Goal: Transaction & Acquisition: Purchase product/service

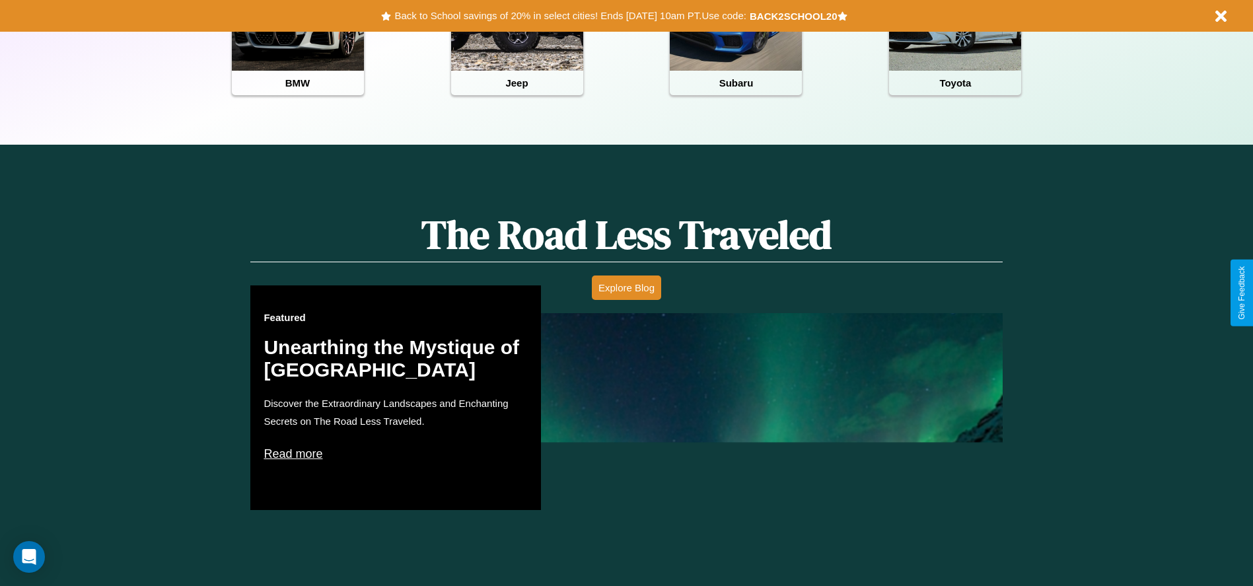
scroll to position [755, 0]
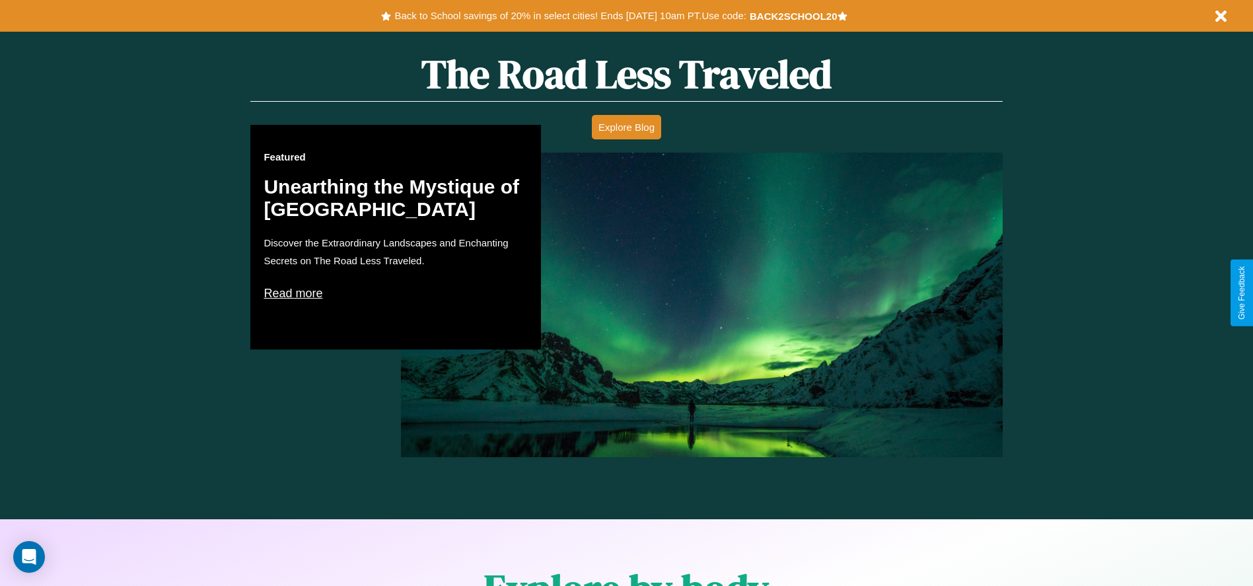
click at [396, 293] on p "Read more" at bounding box center [396, 293] width 264 height 21
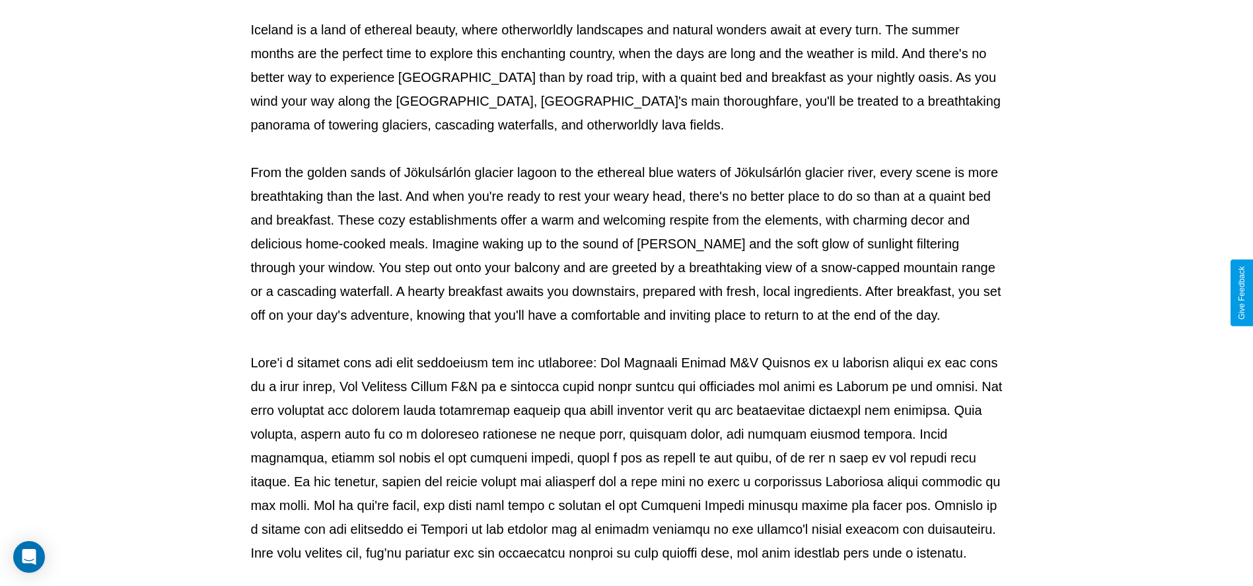
scroll to position [438, 0]
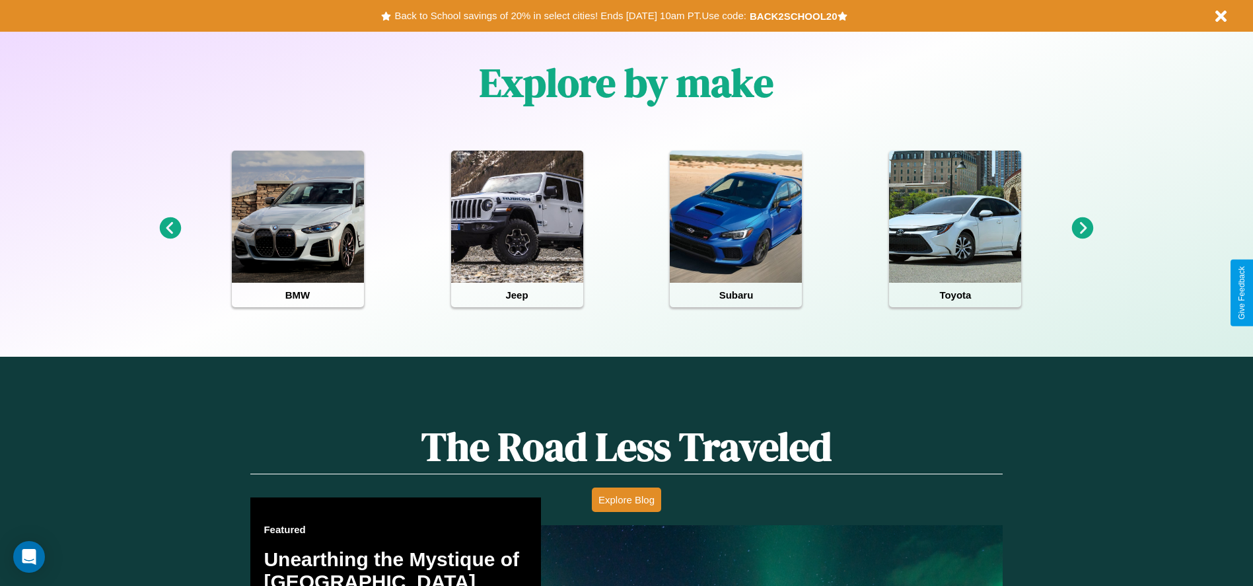
scroll to position [274, 0]
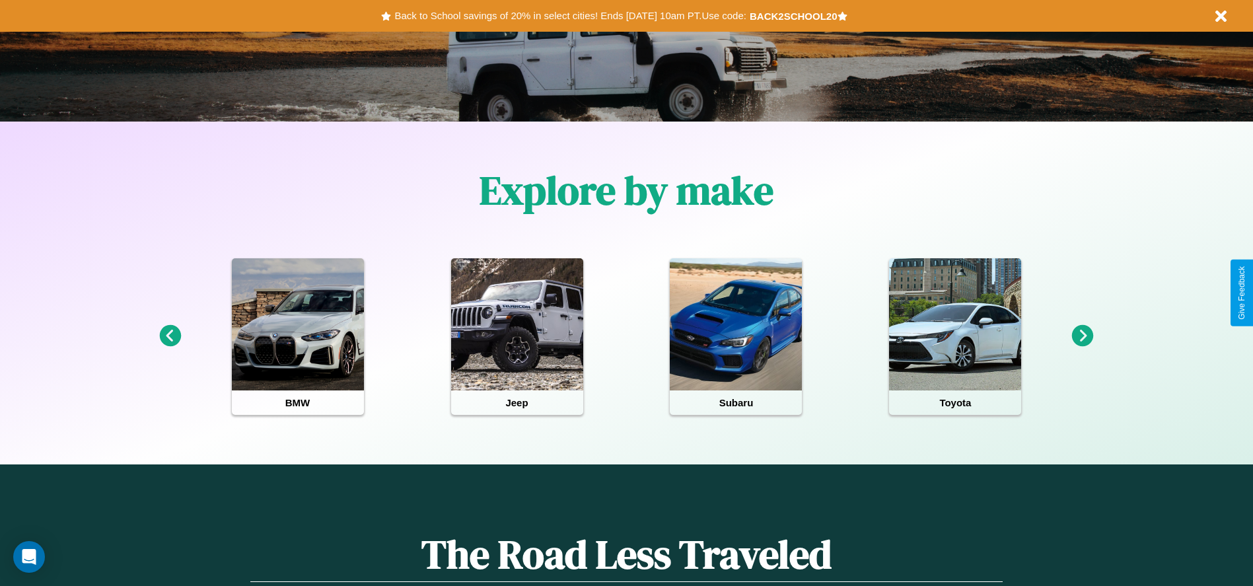
click at [1083, 336] on icon at bounding box center [1083, 336] width 22 height 22
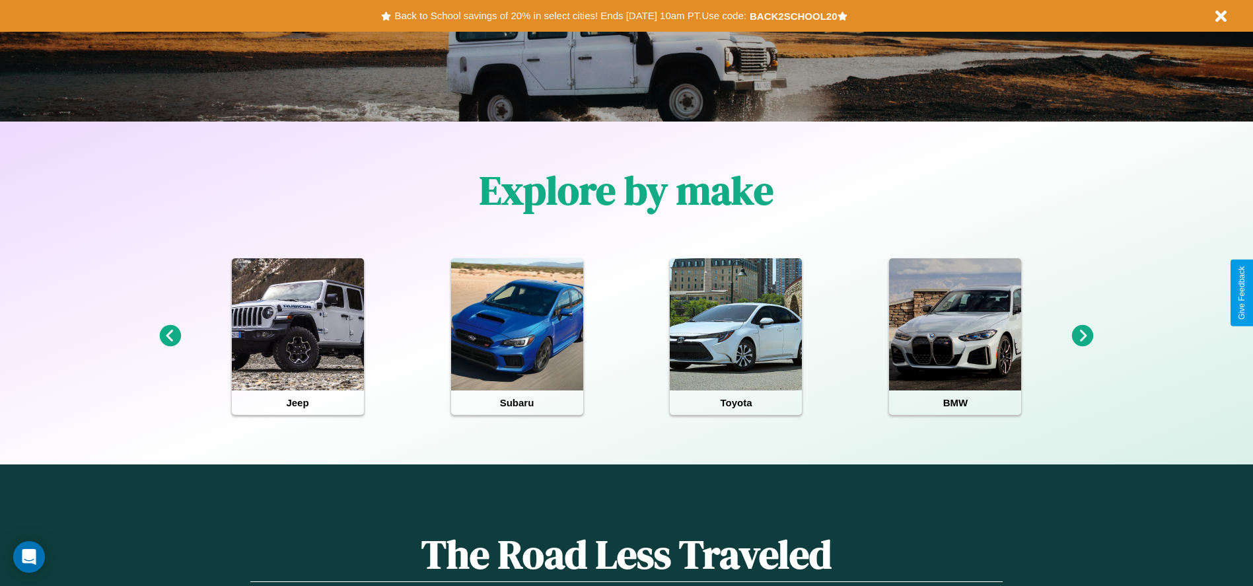
click at [170, 336] on icon at bounding box center [170, 336] width 22 height 22
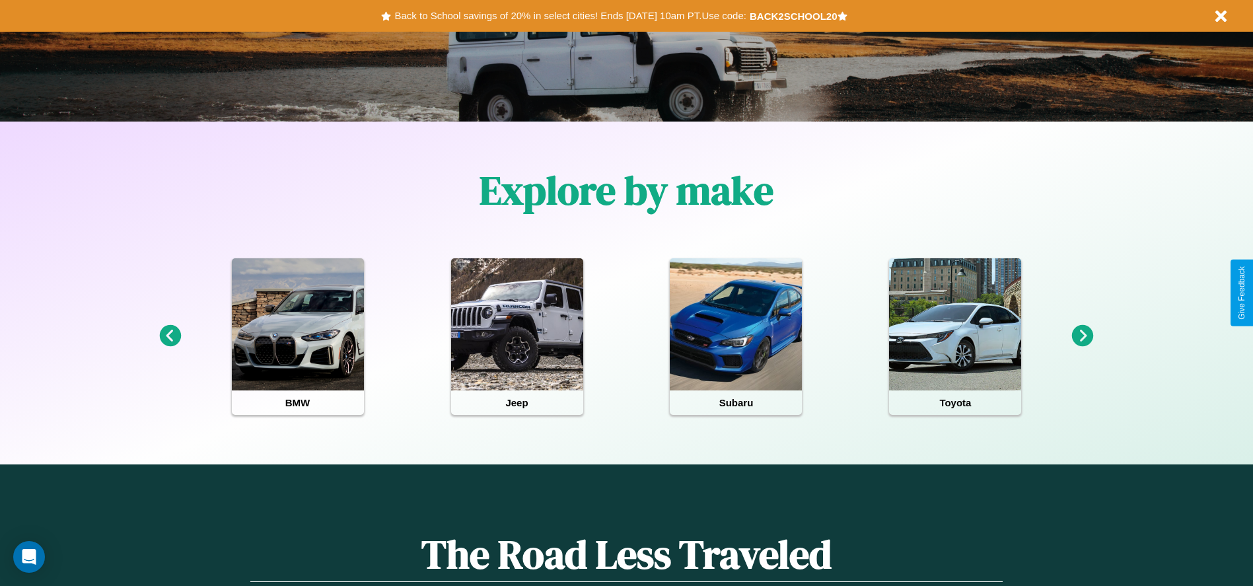
click at [1083, 336] on icon at bounding box center [1083, 336] width 22 height 22
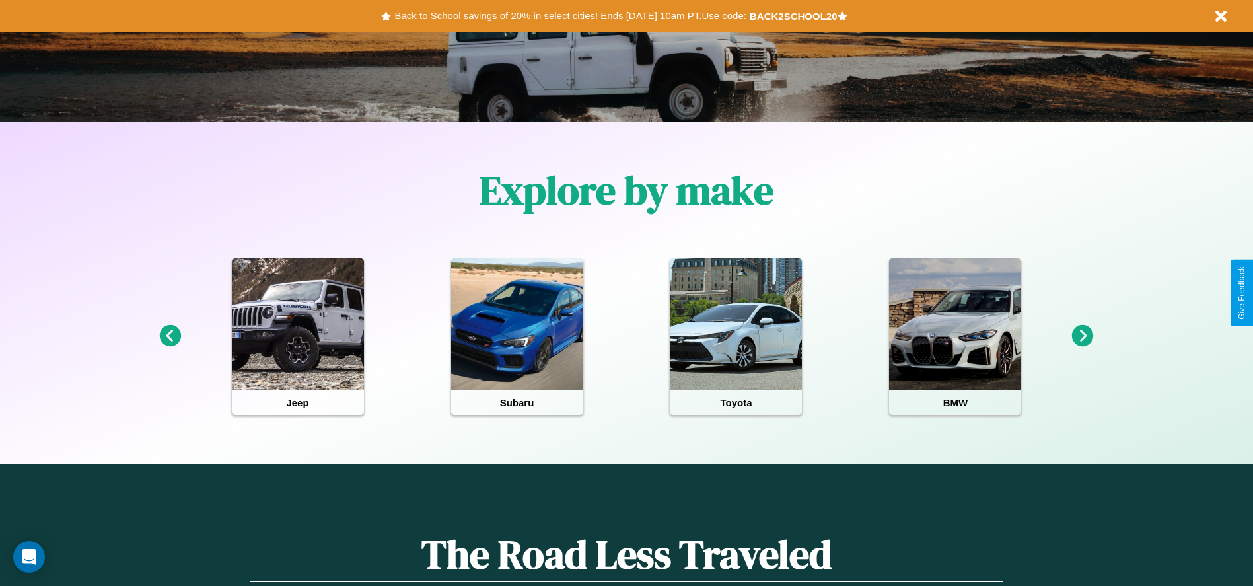
scroll to position [1896, 0]
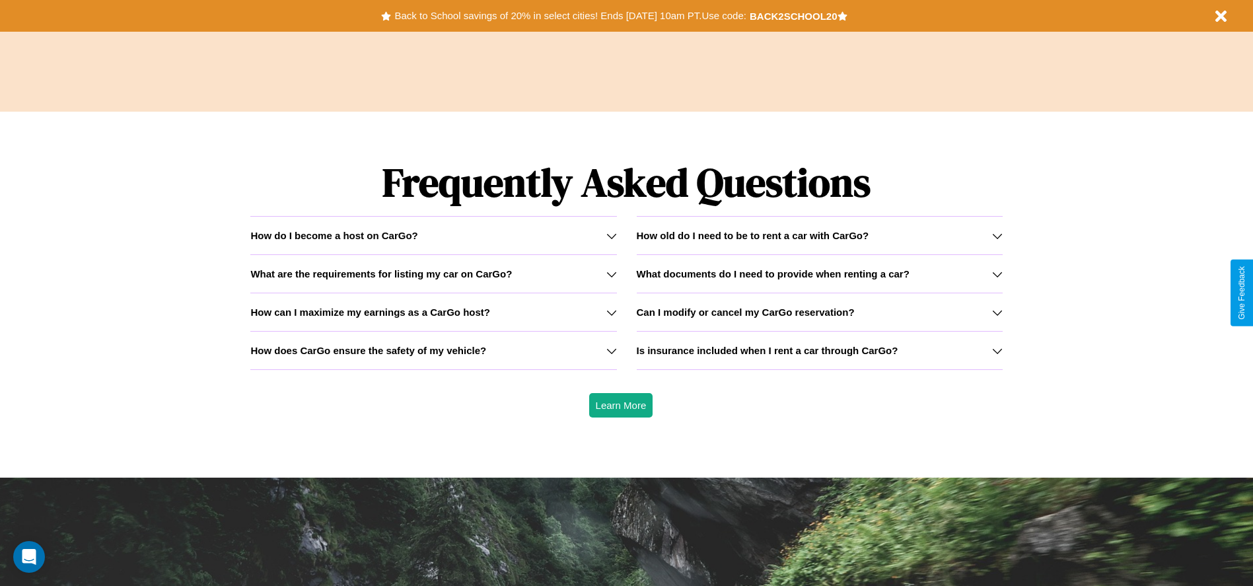
click at [611, 235] on icon at bounding box center [612, 236] width 11 height 11
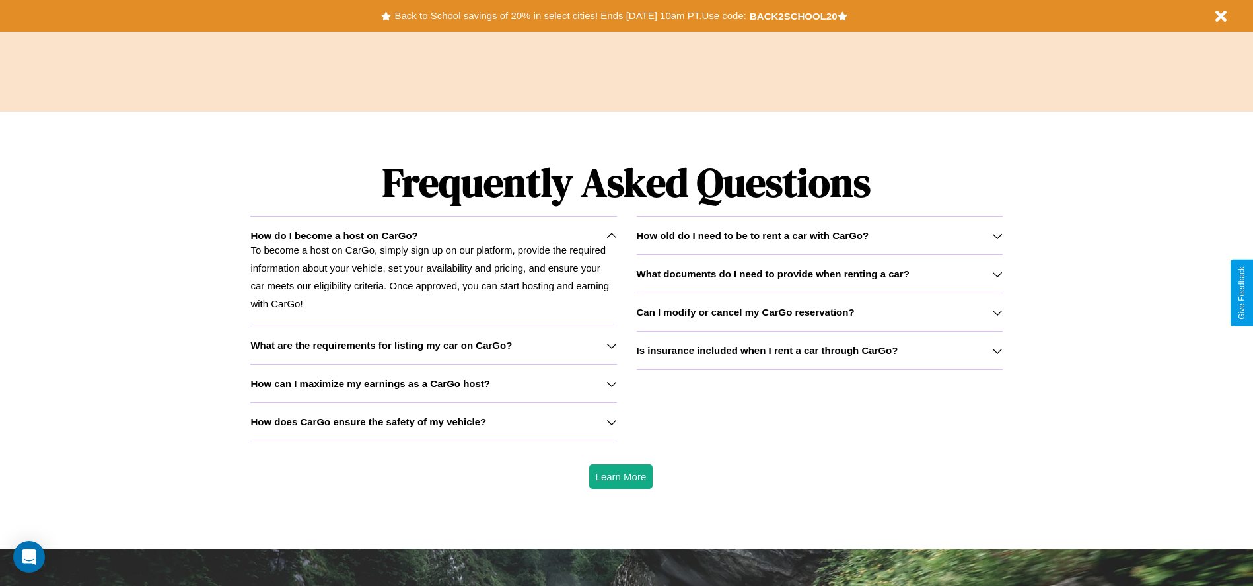
click at [819, 350] on h3 "Is insurance included when I rent a car through CarGo?" at bounding box center [768, 350] width 262 height 11
click at [997, 235] on icon at bounding box center [997, 236] width 11 height 11
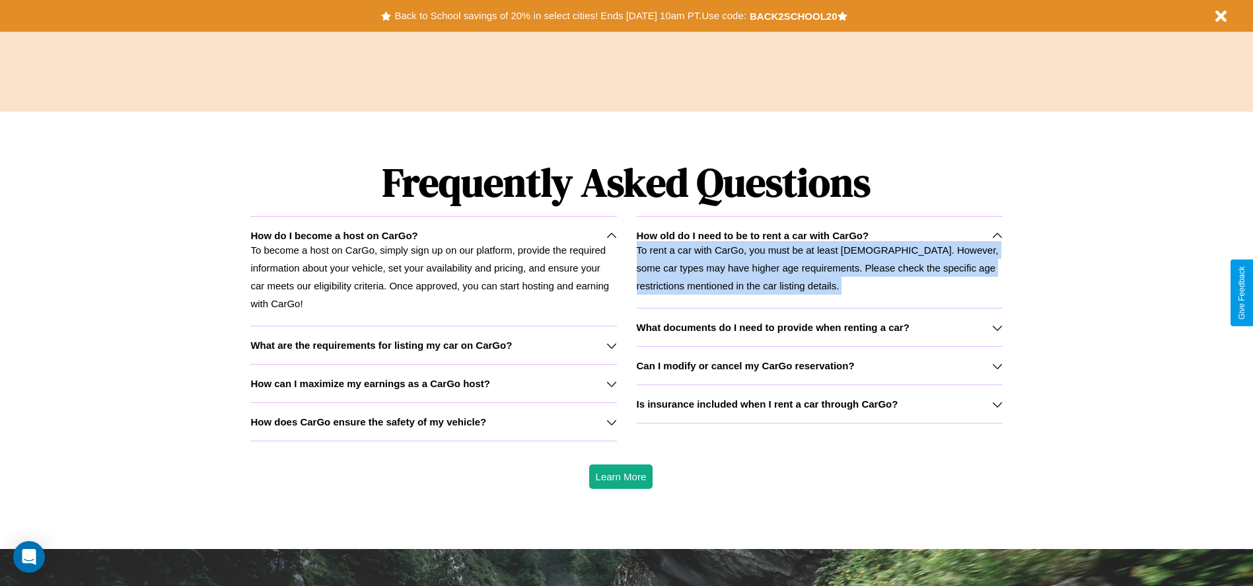
click at [819, 262] on p "To rent a car with CarGo, you must be at least 21 years old. However, some car …" at bounding box center [820, 268] width 366 height 54
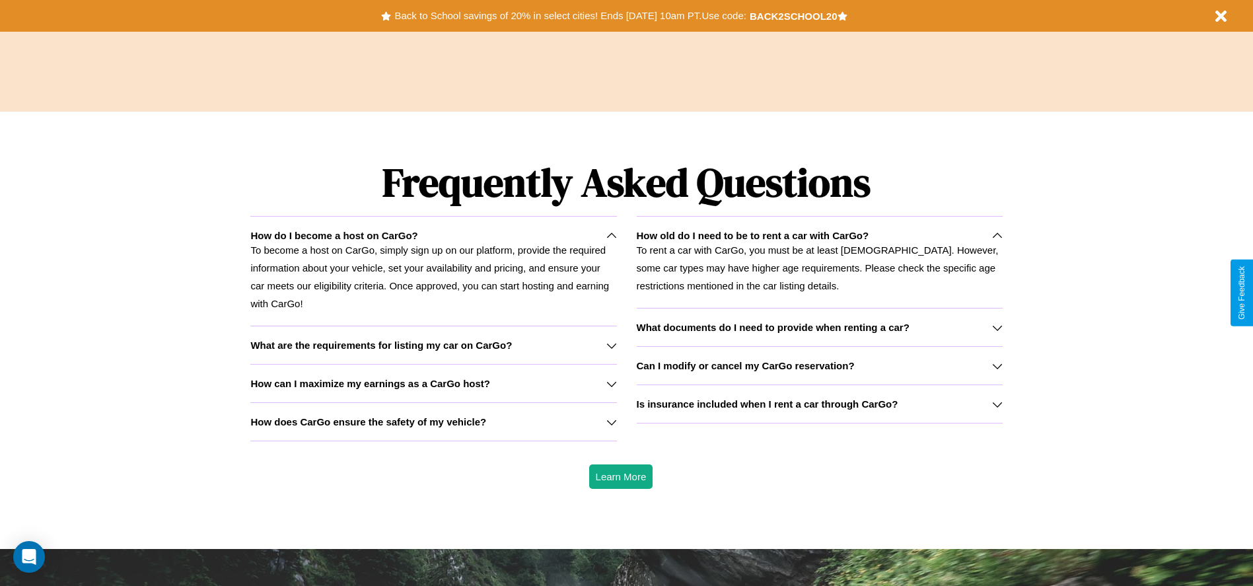
click at [611, 383] on icon at bounding box center [612, 384] width 11 height 11
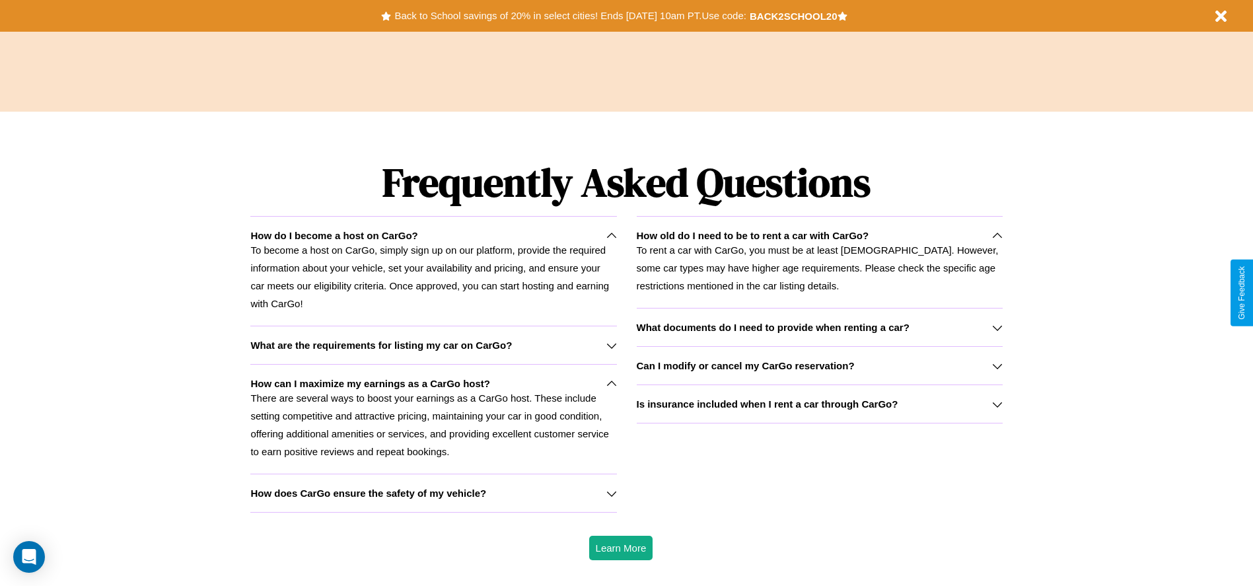
click at [819, 327] on h3 "What documents do I need to provide when renting a car?" at bounding box center [773, 327] width 273 height 11
click at [433, 345] on h3 "What are the requirements for listing my car on CarGo?" at bounding box center [381, 345] width 262 height 11
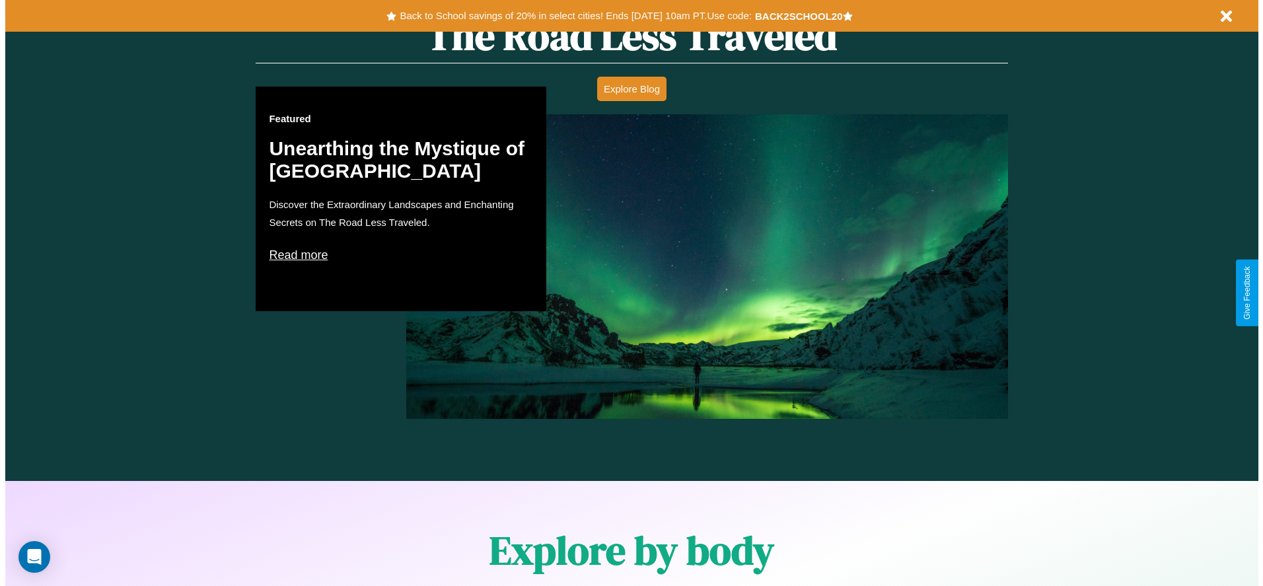
scroll to position [0, 0]
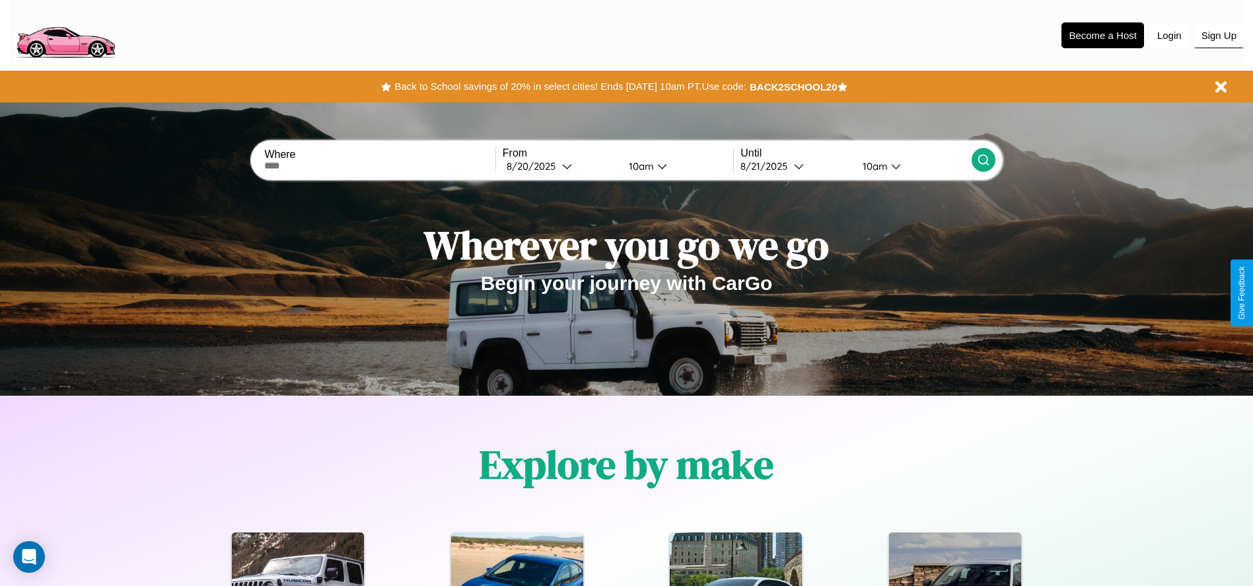
click at [1219, 35] on button "Sign Up" at bounding box center [1219, 35] width 48 height 25
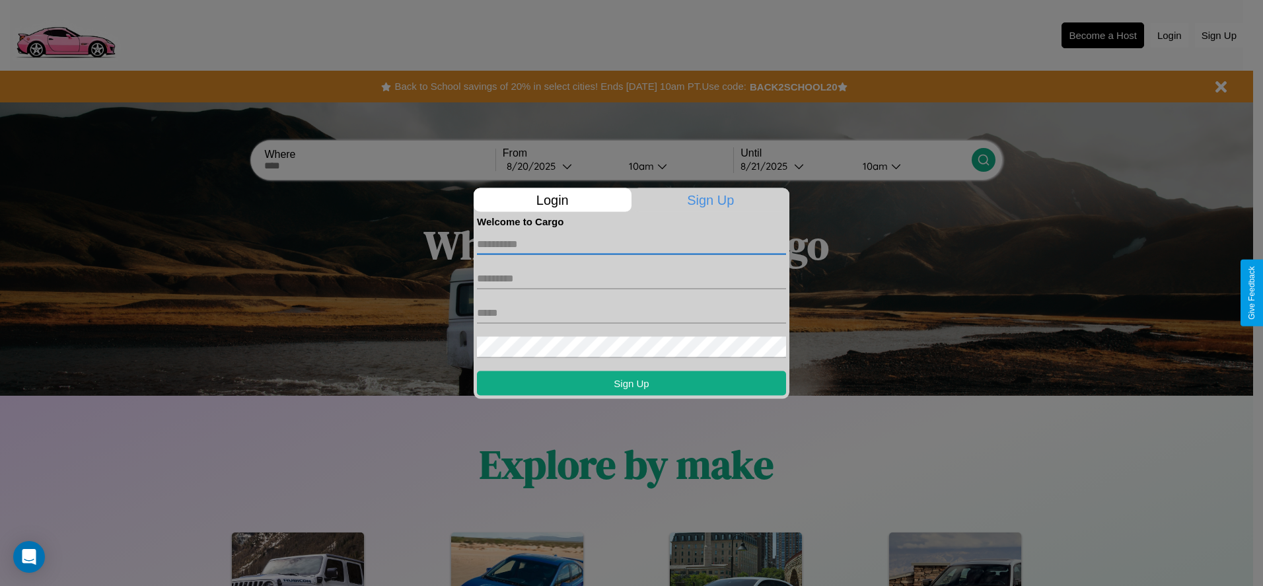
click at [632, 244] on input "text" at bounding box center [631, 243] width 309 height 21
type input "*******"
click at [632, 278] on input "text" at bounding box center [631, 278] width 309 height 21
type input "******"
click at [632, 313] on input "text" at bounding box center [631, 312] width 309 height 21
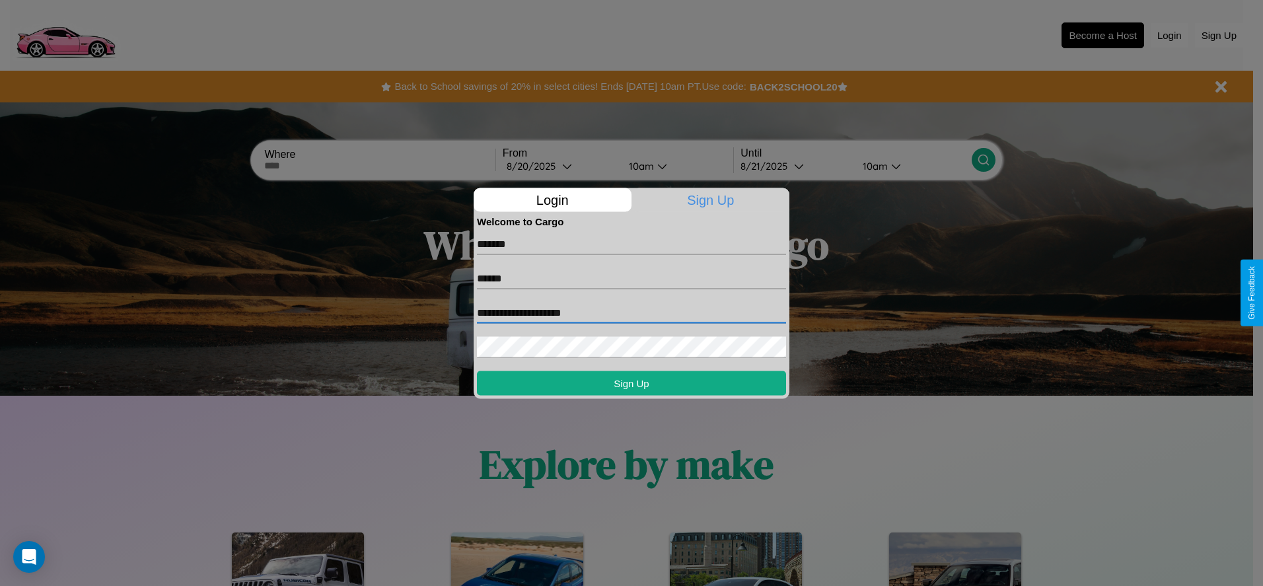
type input "**********"
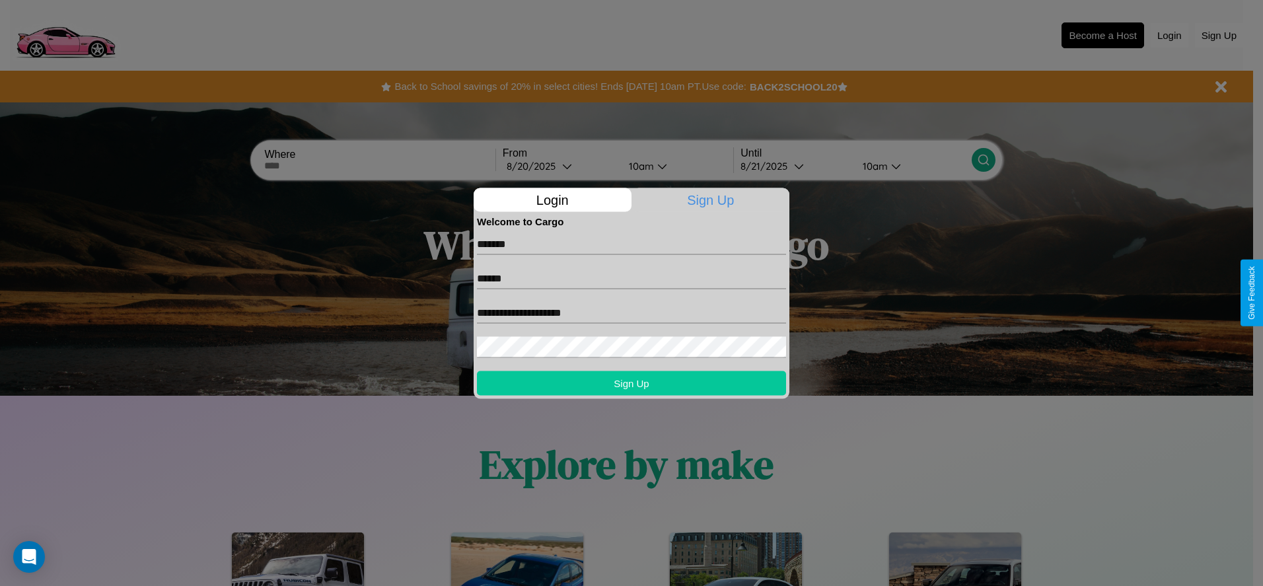
click at [632, 383] on button "Sign Up" at bounding box center [631, 383] width 309 height 24
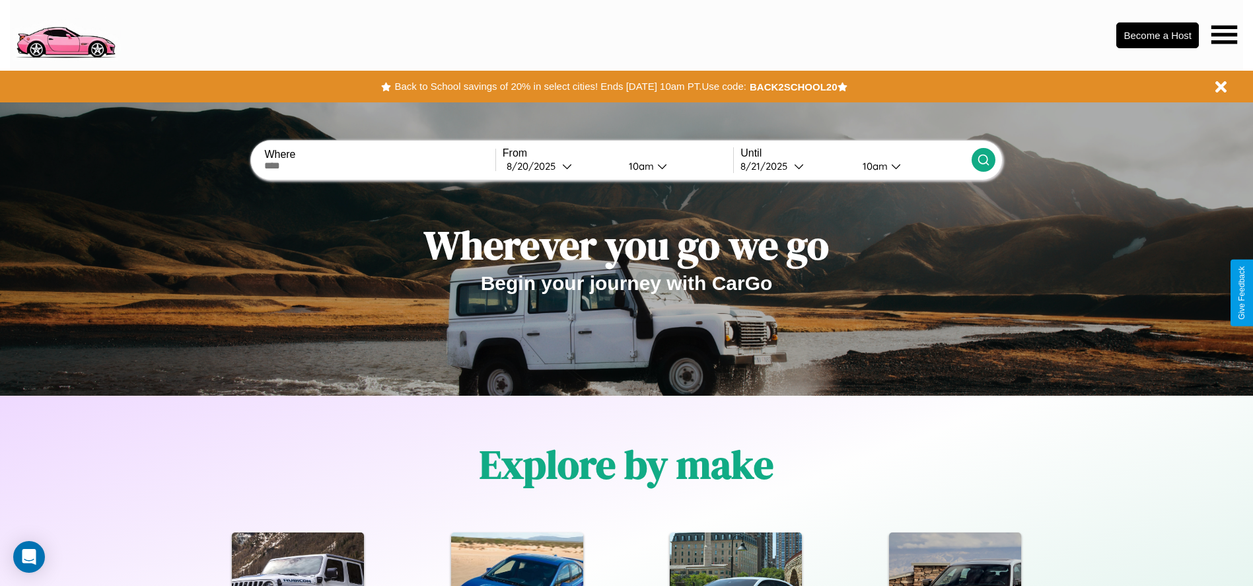
click at [380, 166] on input "text" at bounding box center [379, 166] width 231 height 11
type input "******"
click at [560, 166] on div "8 / 20 / 2025" at bounding box center [535, 166] width 56 height 13
select select "*"
select select "****"
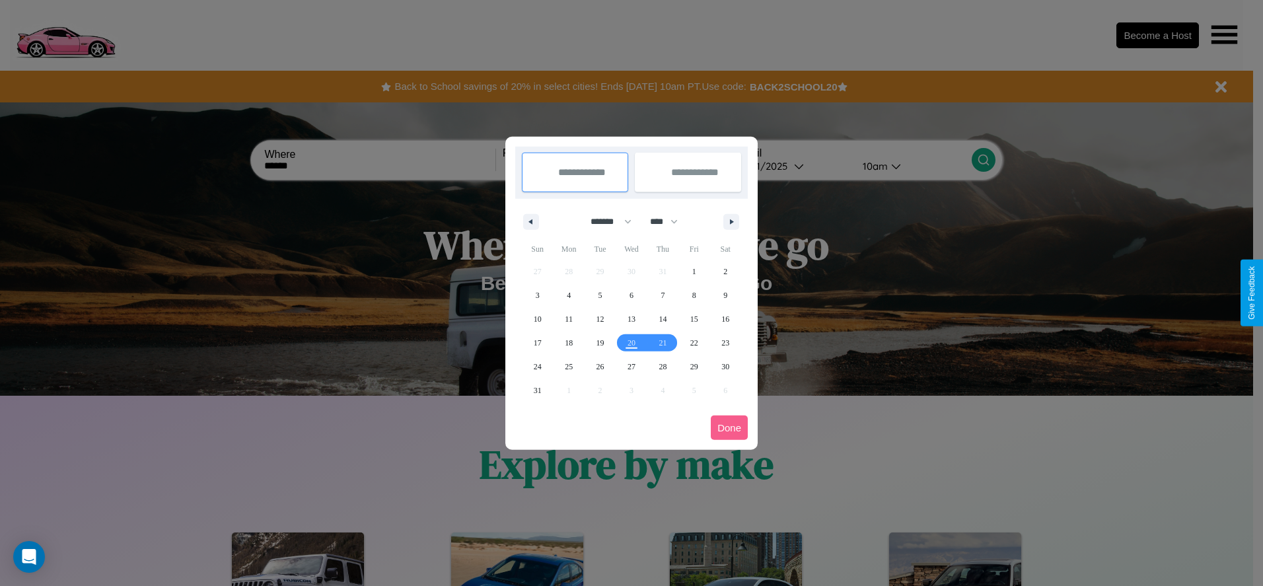
drag, startPoint x: 605, startPoint y: 221, endPoint x: 632, endPoint y: 265, distance: 51.0
click at [605, 221] on select "******* ******** ***** ***** *** **** **** ****** ********* ******* ******** **…" at bounding box center [609, 222] width 56 height 22
select select "*"
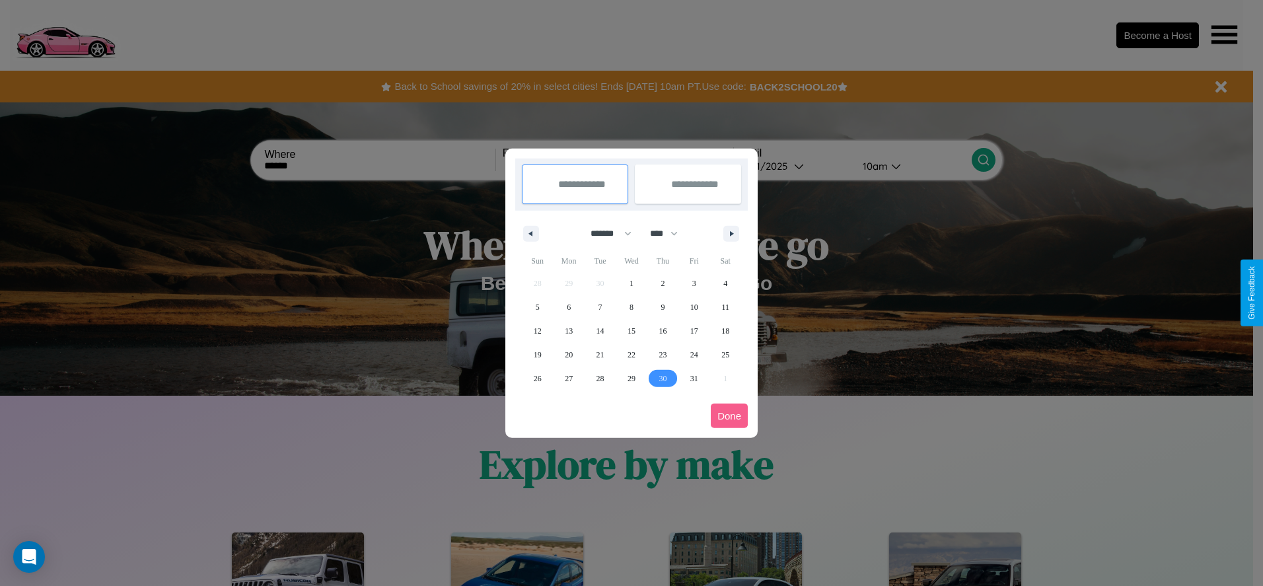
click at [663, 378] on span "30" at bounding box center [663, 379] width 8 height 24
type input "**********"
click at [731, 233] on icon "button" at bounding box center [734, 233] width 7 height 5
select select "**"
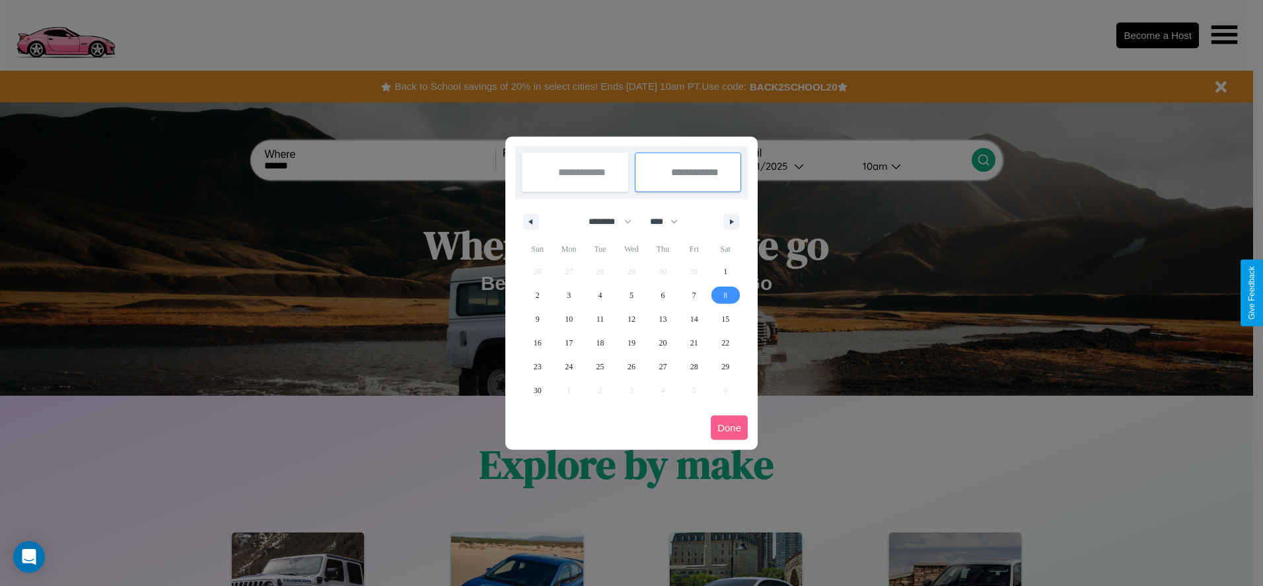
click at [725, 295] on span "8" at bounding box center [726, 295] width 4 height 24
type input "**********"
select select "*"
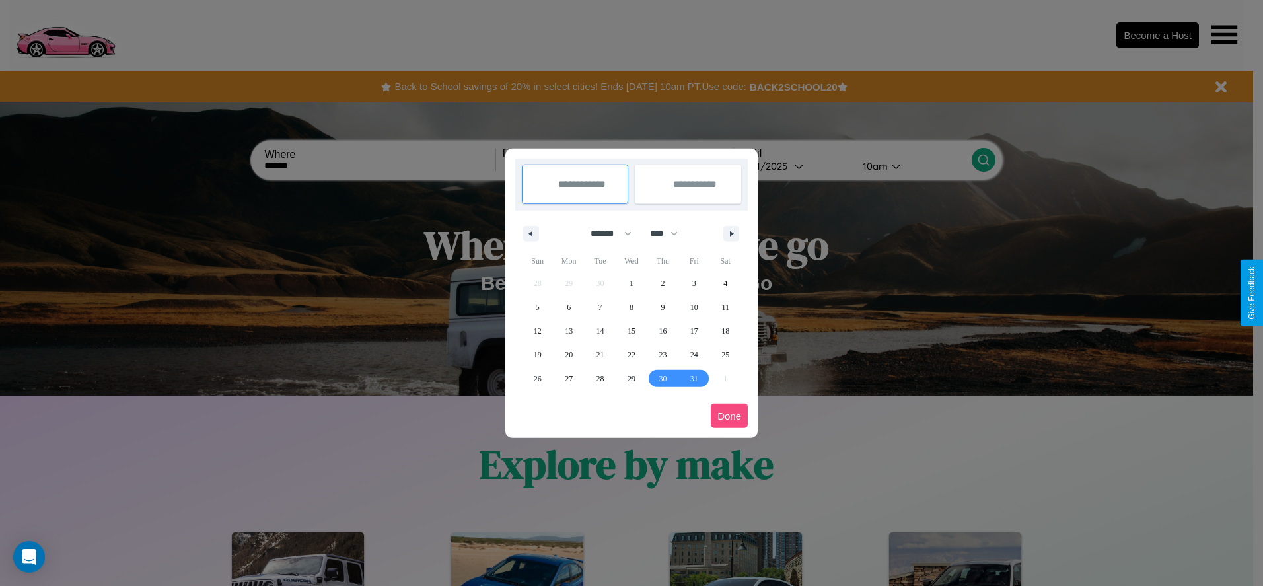
click at [729, 416] on button "Done" at bounding box center [729, 416] width 37 height 24
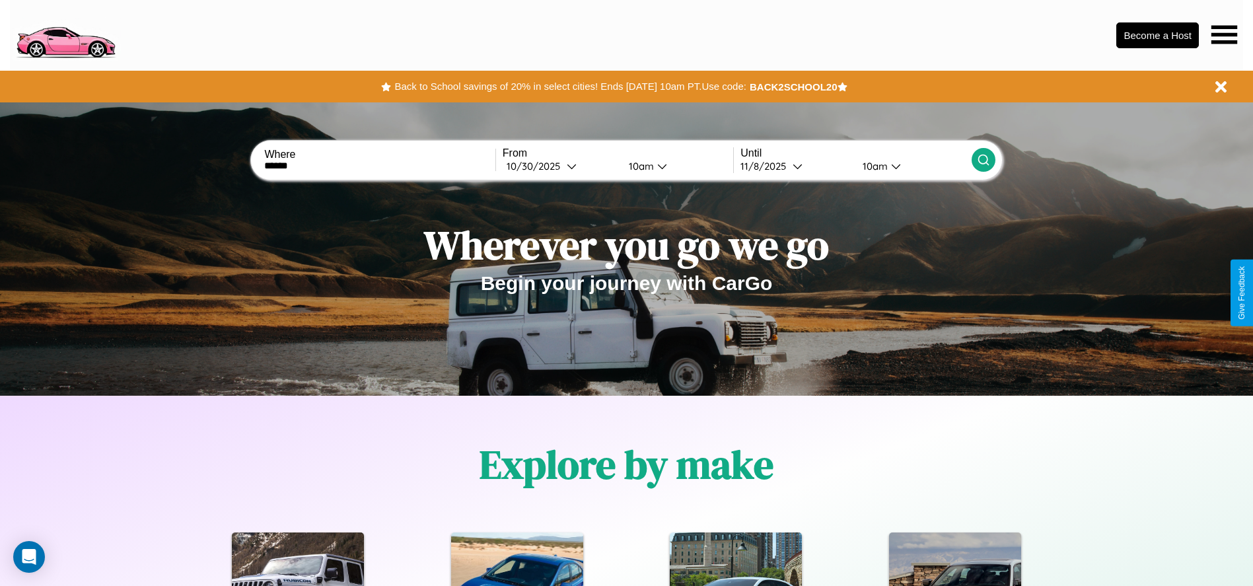
click at [639, 166] on div "10am" at bounding box center [639, 166] width 35 height 13
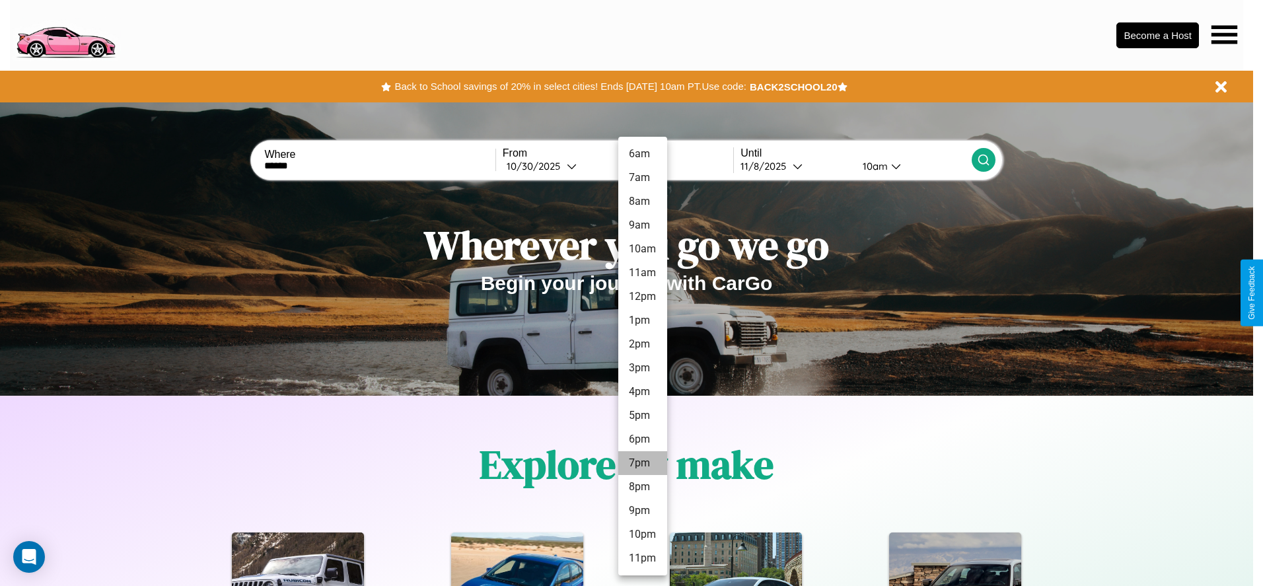
click at [642, 463] on li "7pm" at bounding box center [642, 463] width 49 height 24
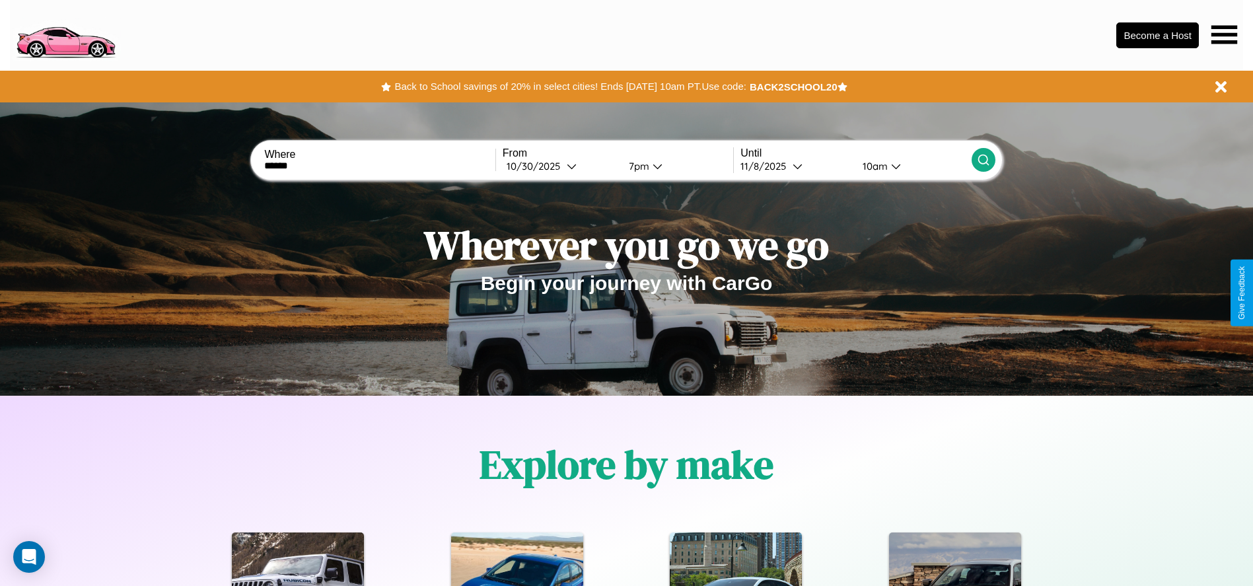
click at [873, 166] on div "10am" at bounding box center [873, 166] width 35 height 13
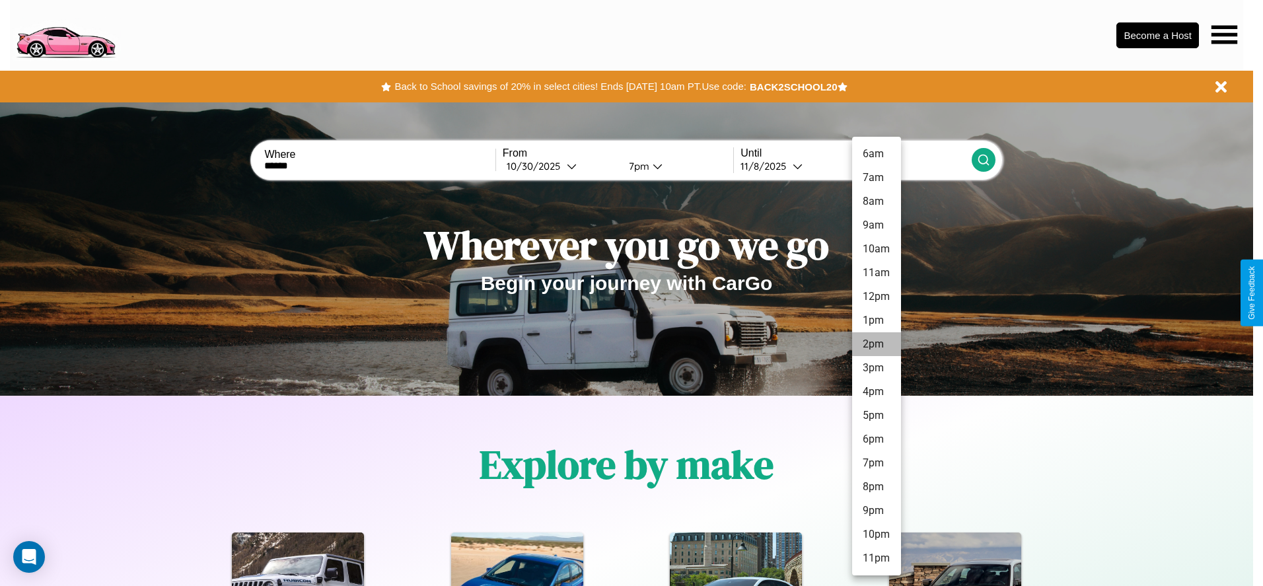
click at [876, 344] on li "2pm" at bounding box center [876, 344] width 49 height 24
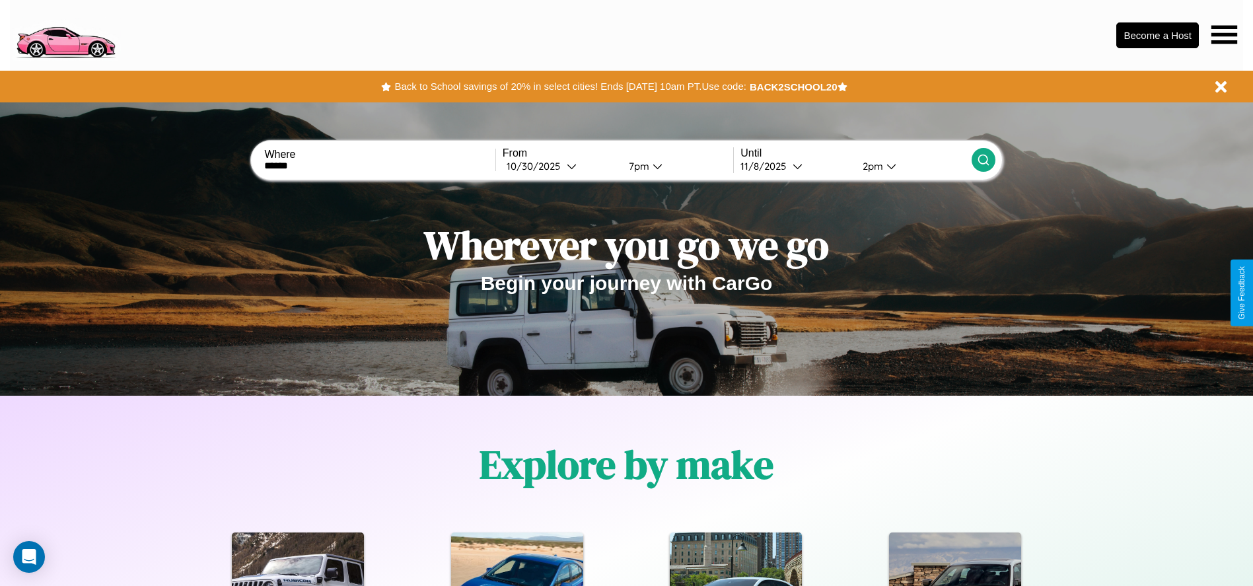
click at [983, 160] on icon at bounding box center [983, 159] width 13 height 13
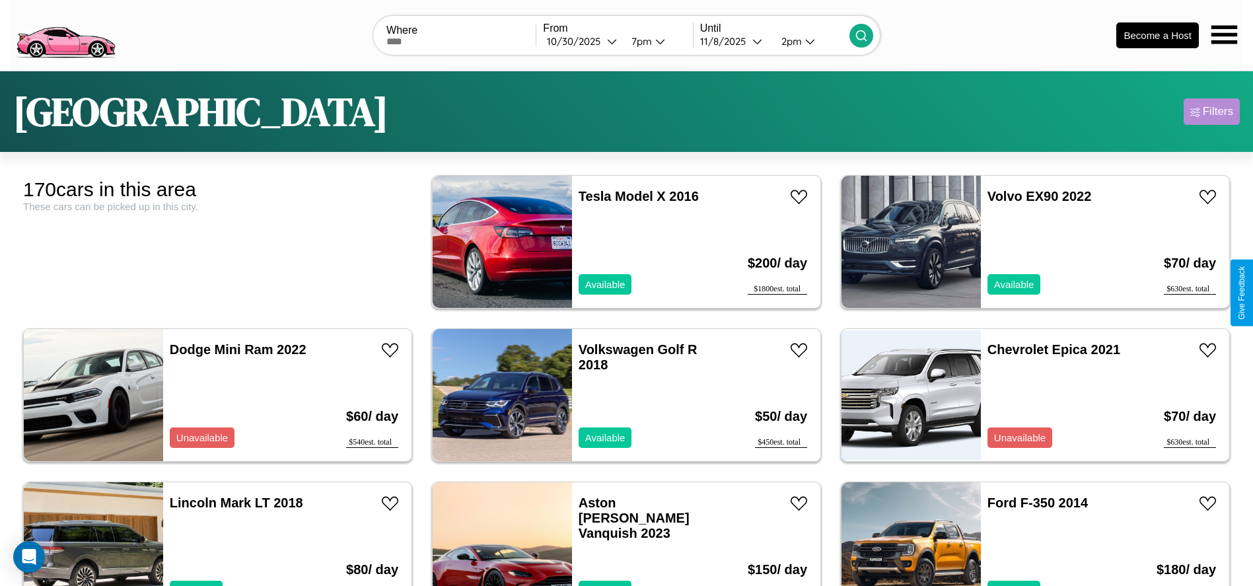
click at [1212, 112] on div "Filters" at bounding box center [1218, 111] width 30 height 13
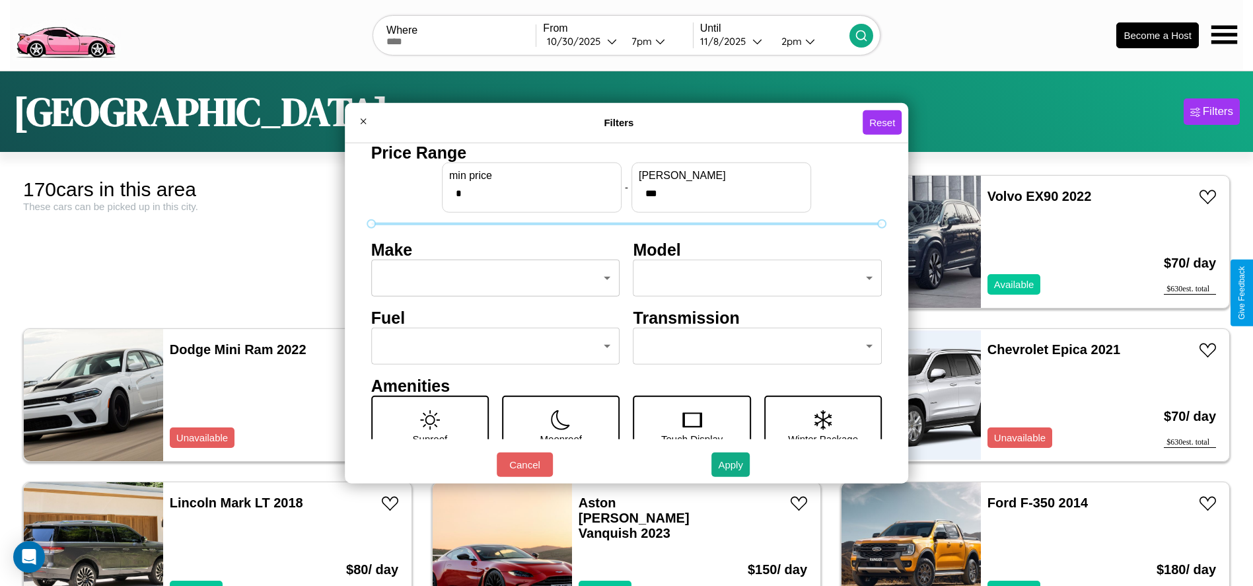
click at [492, 278] on body "CarGo Where From 10 / 30 / 2025 7pm Until 11 / 8 / 2025 2pm Become a Host Londo…" at bounding box center [626, 334] width 1253 height 668
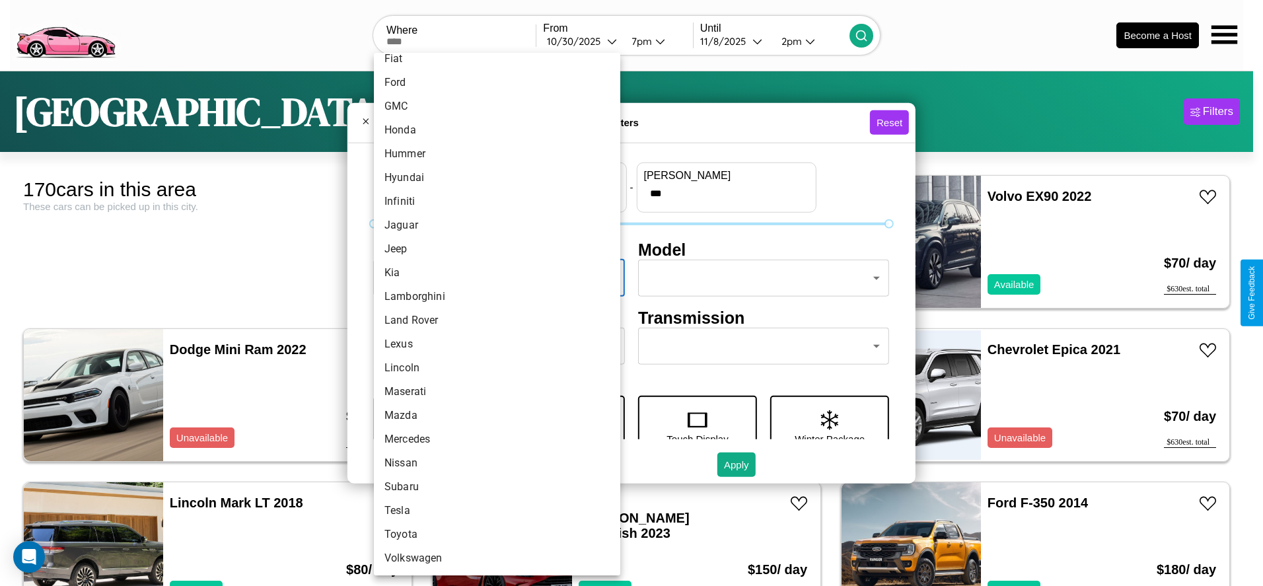
scroll to position [327, 0]
click at [492, 314] on li "Land Rover" at bounding box center [497, 314] width 246 height 24
type input "**********"
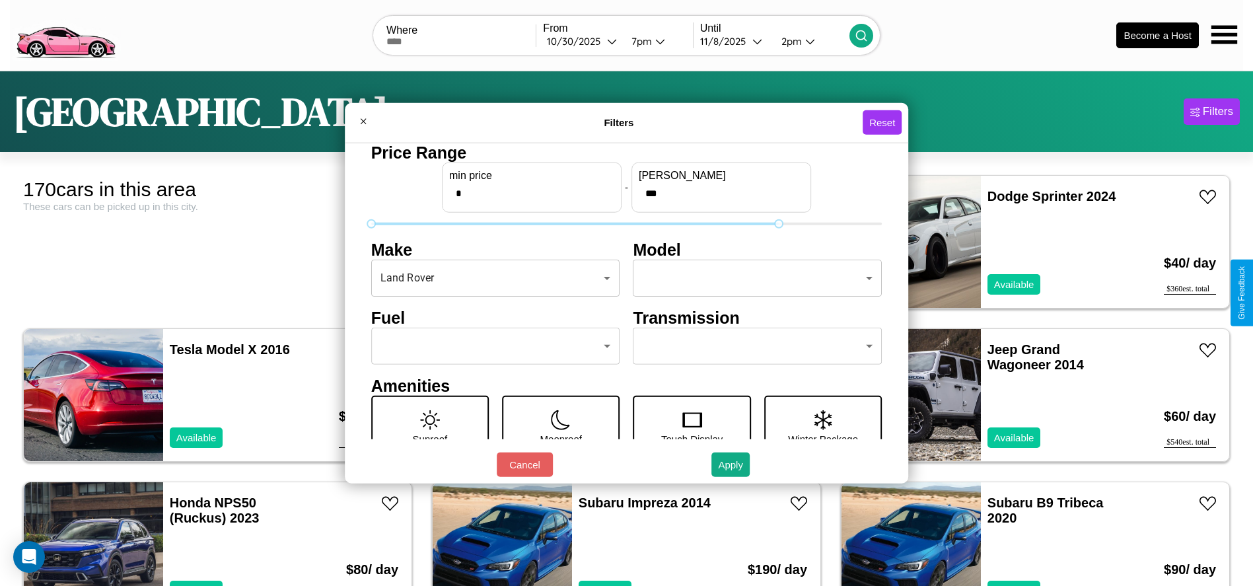
type input "***"
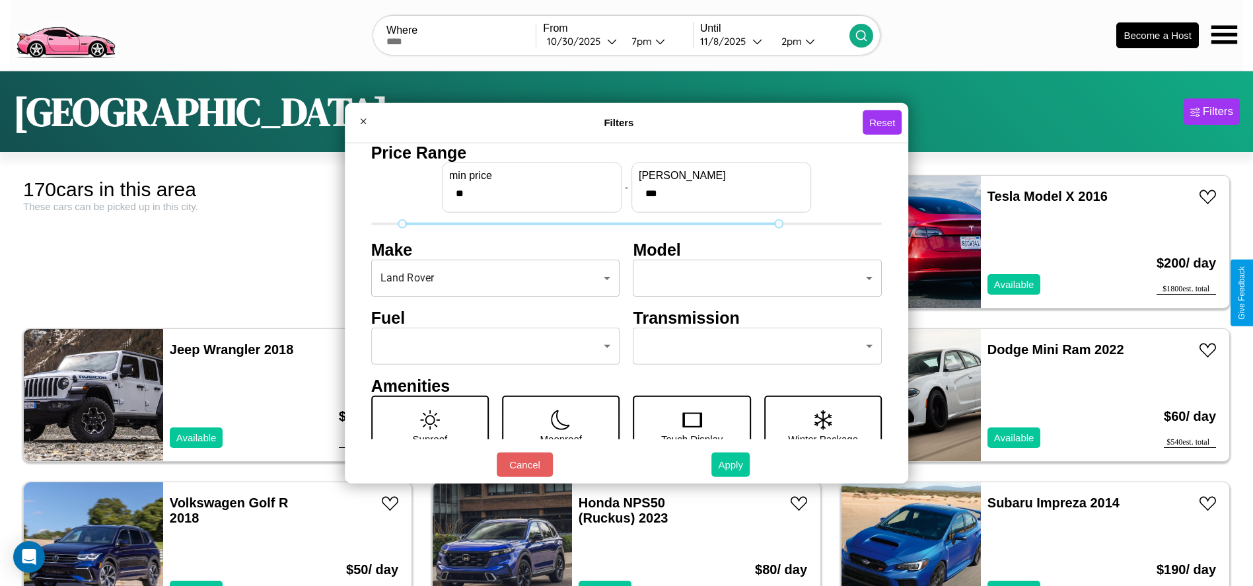
type input "**"
click at [731, 464] on button "Apply" at bounding box center [731, 465] width 38 height 24
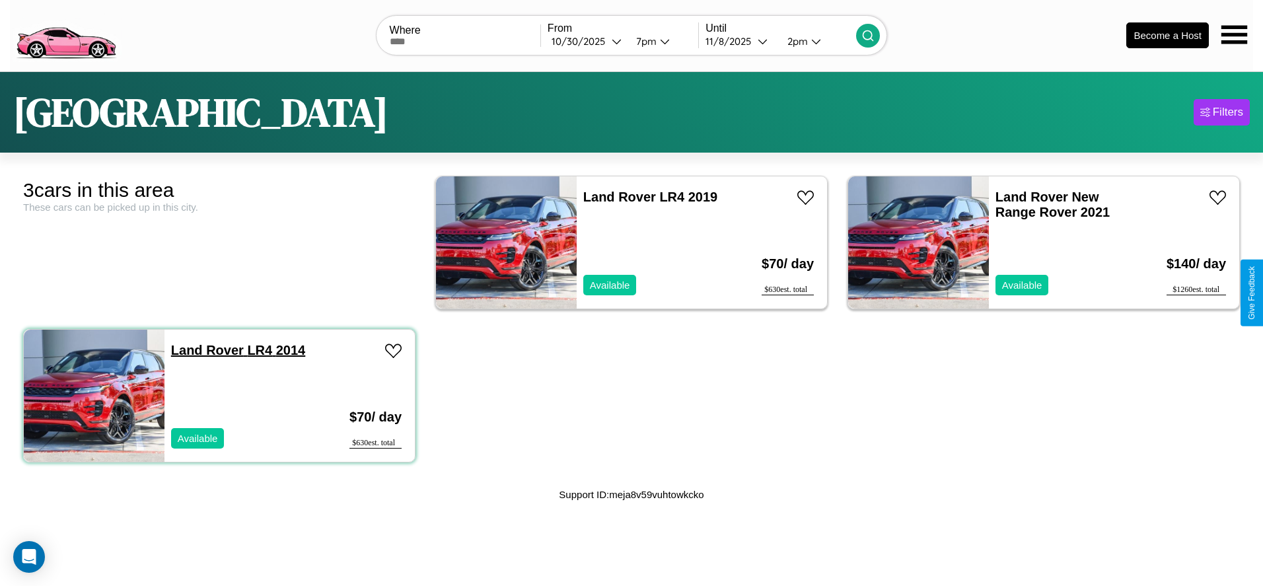
click at [205, 350] on link "Land Rover LR4 2014" at bounding box center [238, 350] width 134 height 15
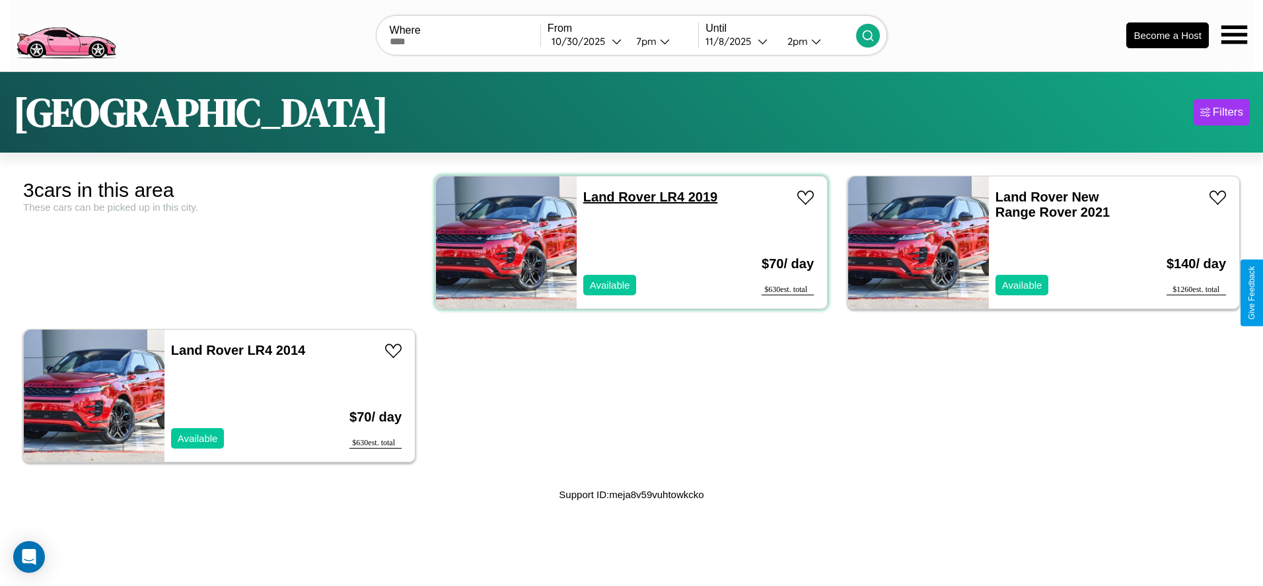
click at [614, 196] on link "Land Rover LR4 2019" at bounding box center [650, 197] width 134 height 15
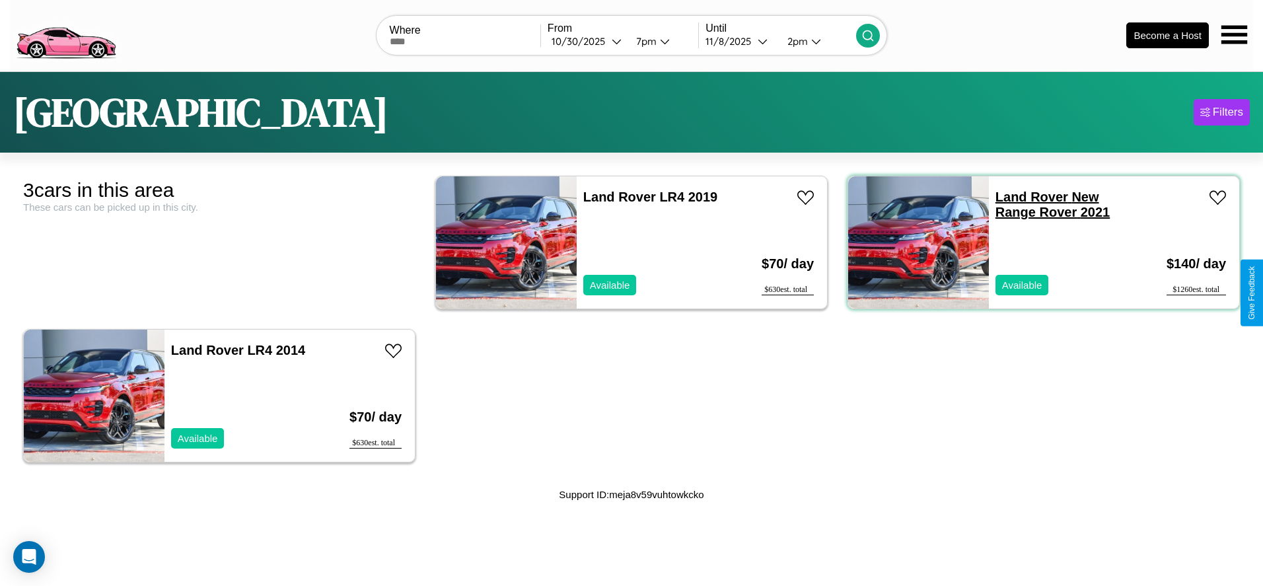
click at [1023, 196] on link "Land Rover New Range Rover 2021" at bounding box center [1053, 205] width 114 height 30
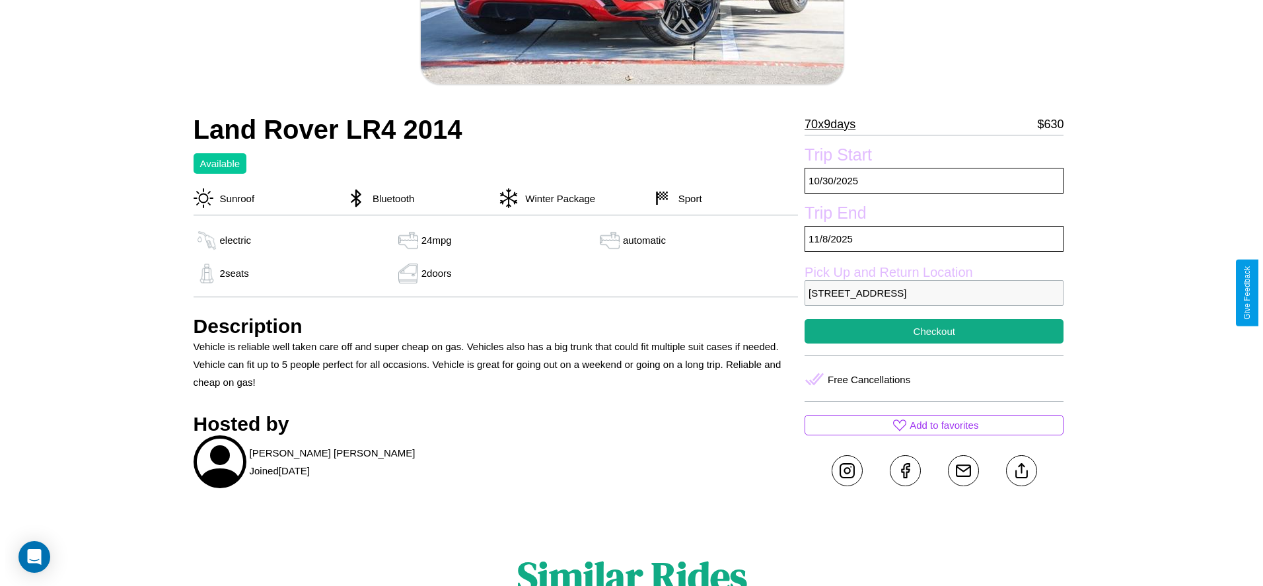
scroll to position [307, 0]
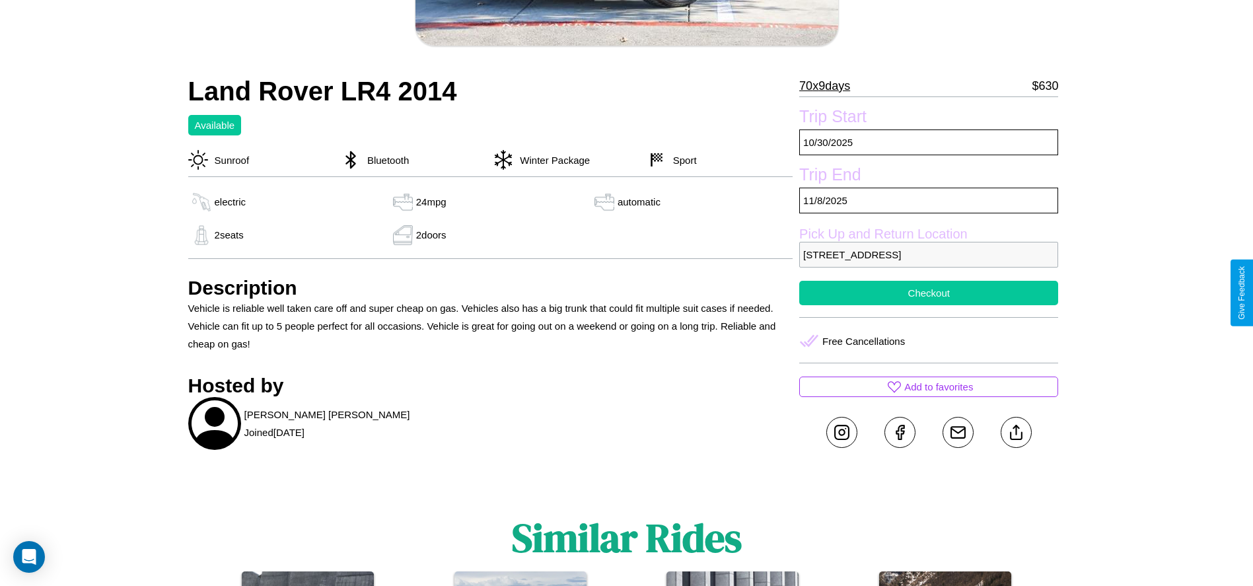
click at [929, 293] on button "Checkout" at bounding box center [928, 293] width 259 height 24
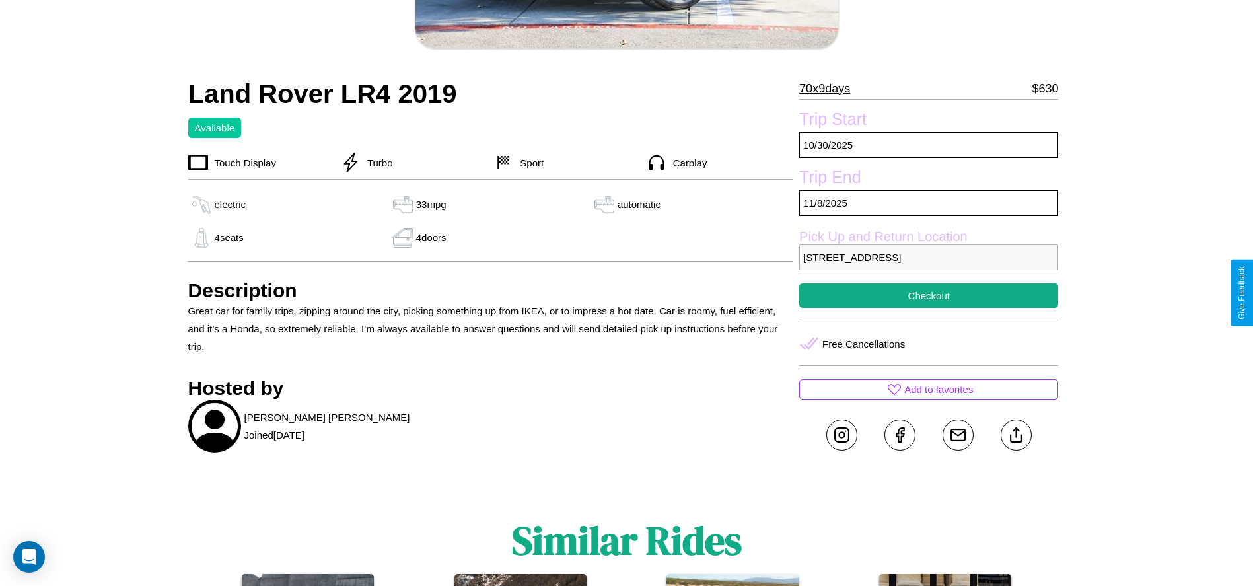
scroll to position [307, 0]
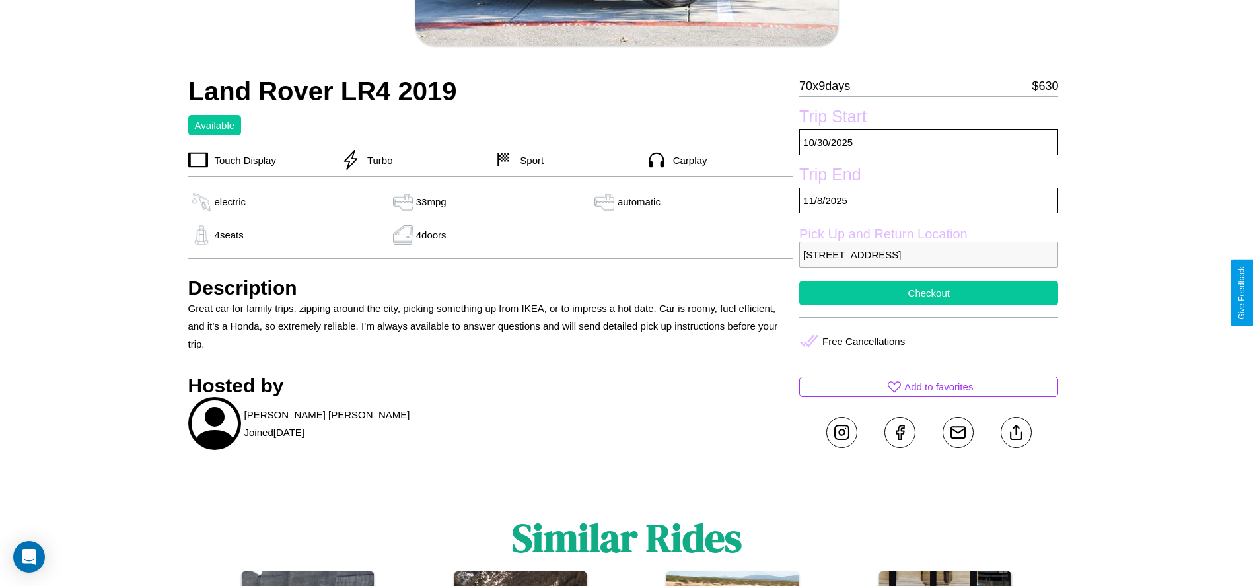
click at [929, 293] on button "Checkout" at bounding box center [928, 293] width 259 height 24
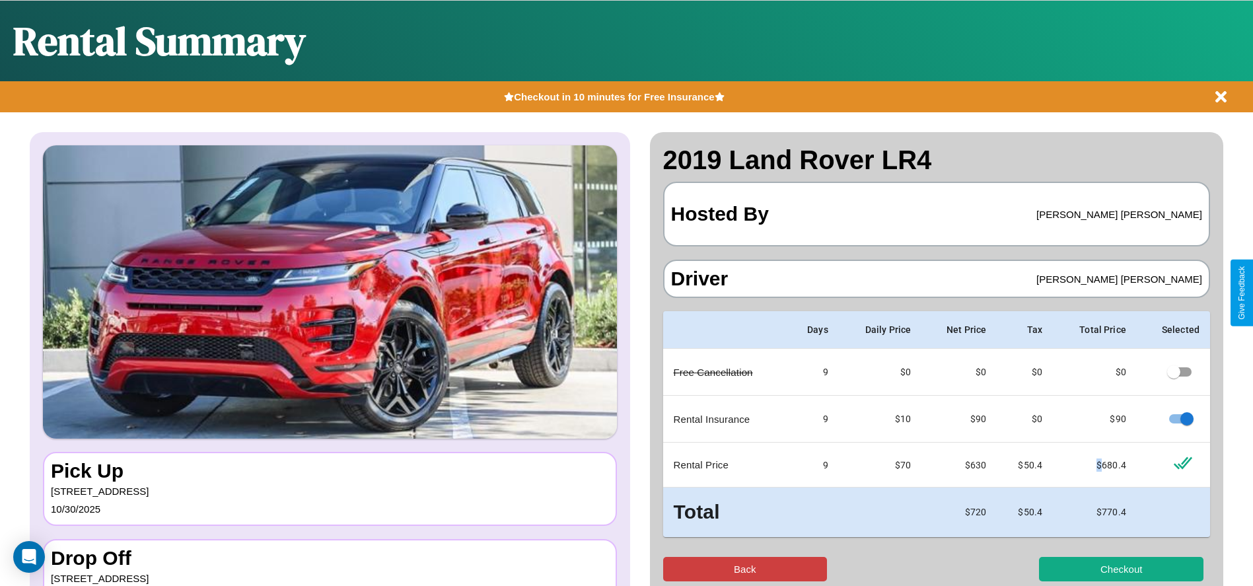
click at [745, 569] on button "Back" at bounding box center [745, 569] width 165 height 24
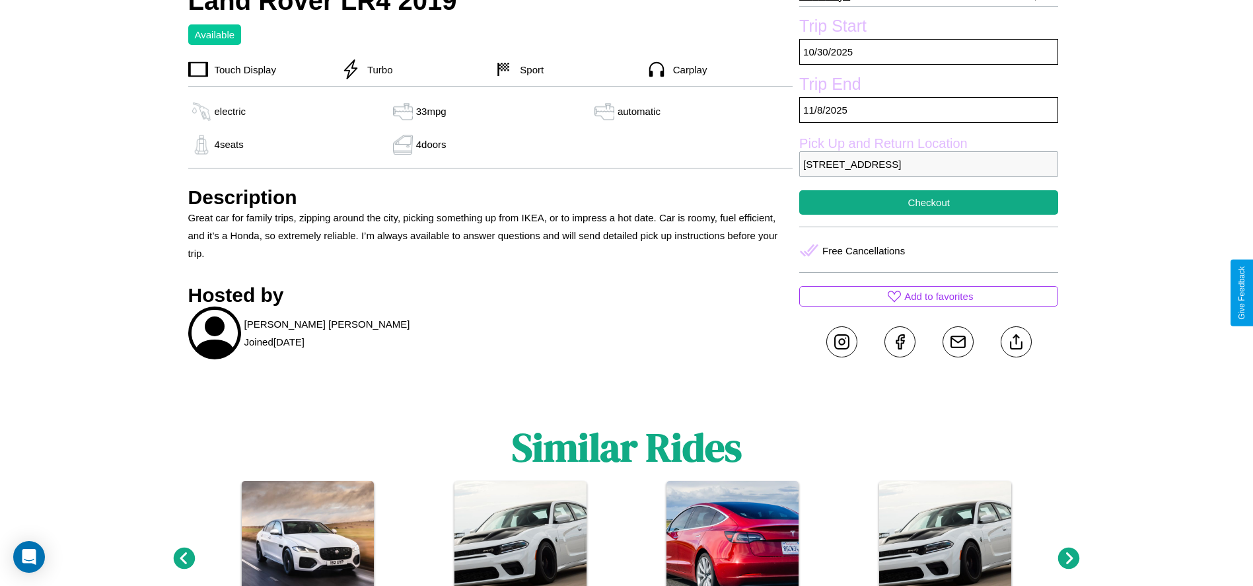
scroll to position [401, 0]
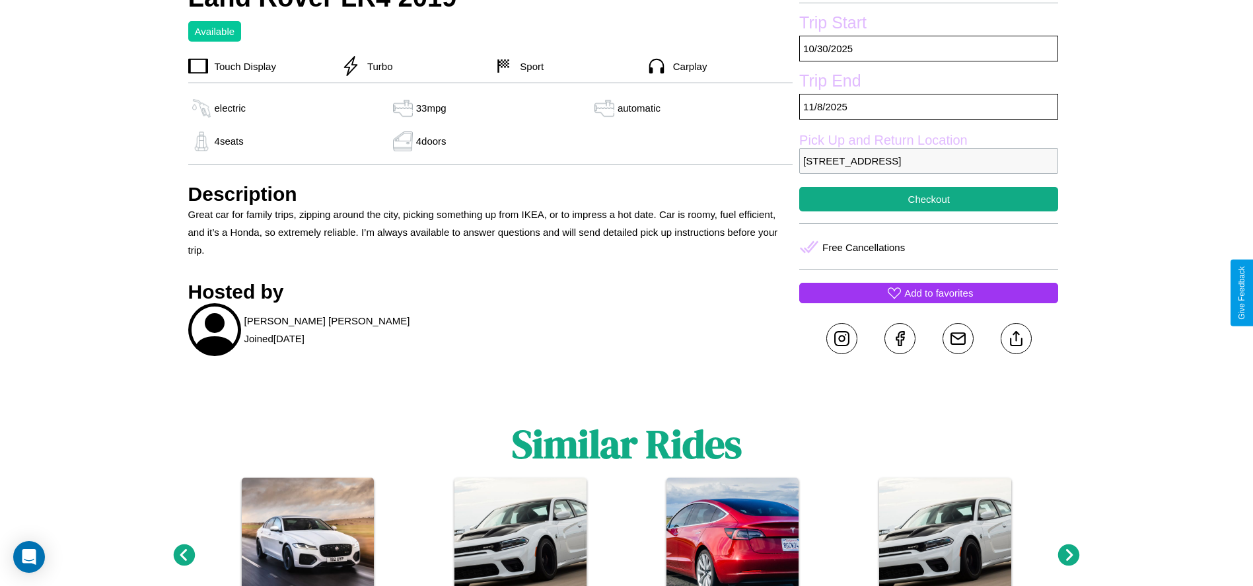
click at [929, 293] on p "Add to favorites" at bounding box center [939, 293] width 69 height 18
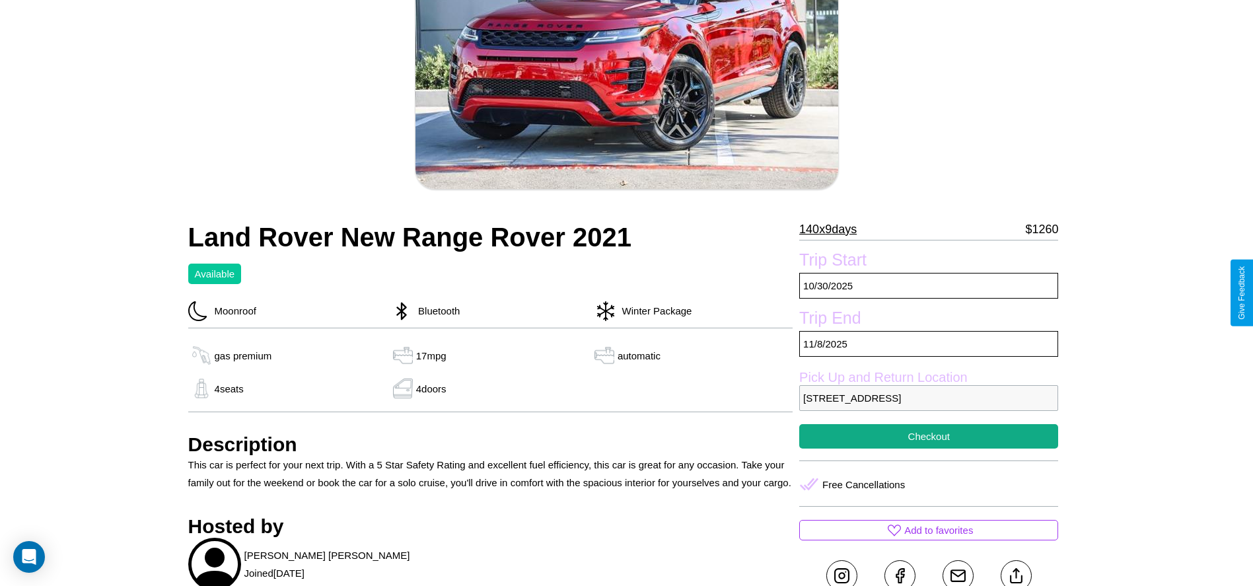
scroll to position [401, 0]
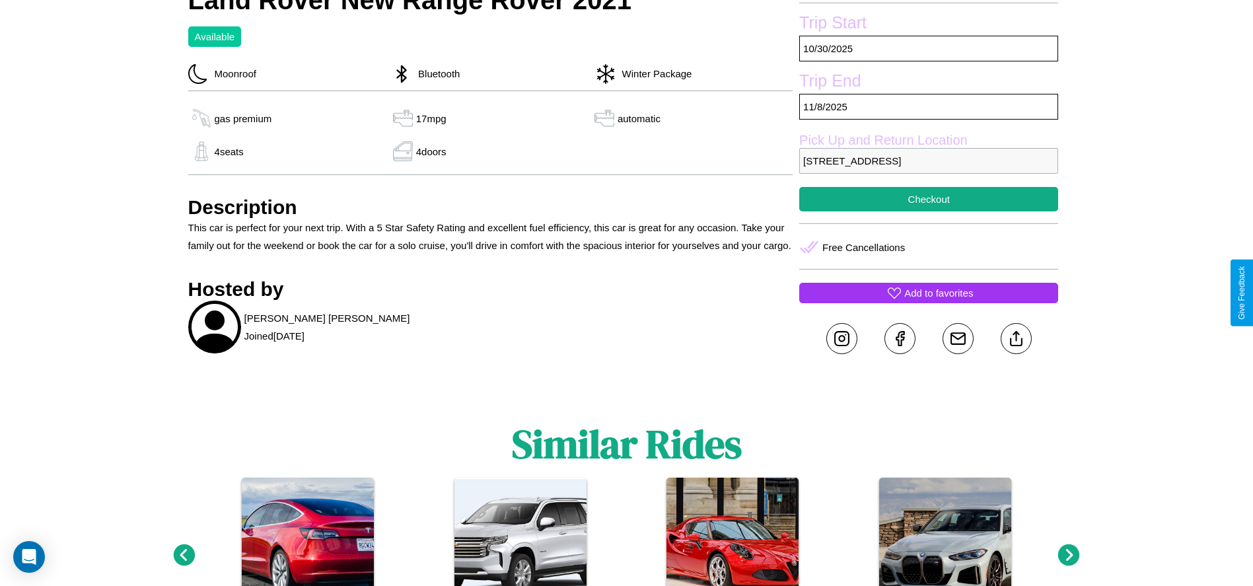
click at [929, 293] on p "Add to favorites" at bounding box center [939, 293] width 69 height 18
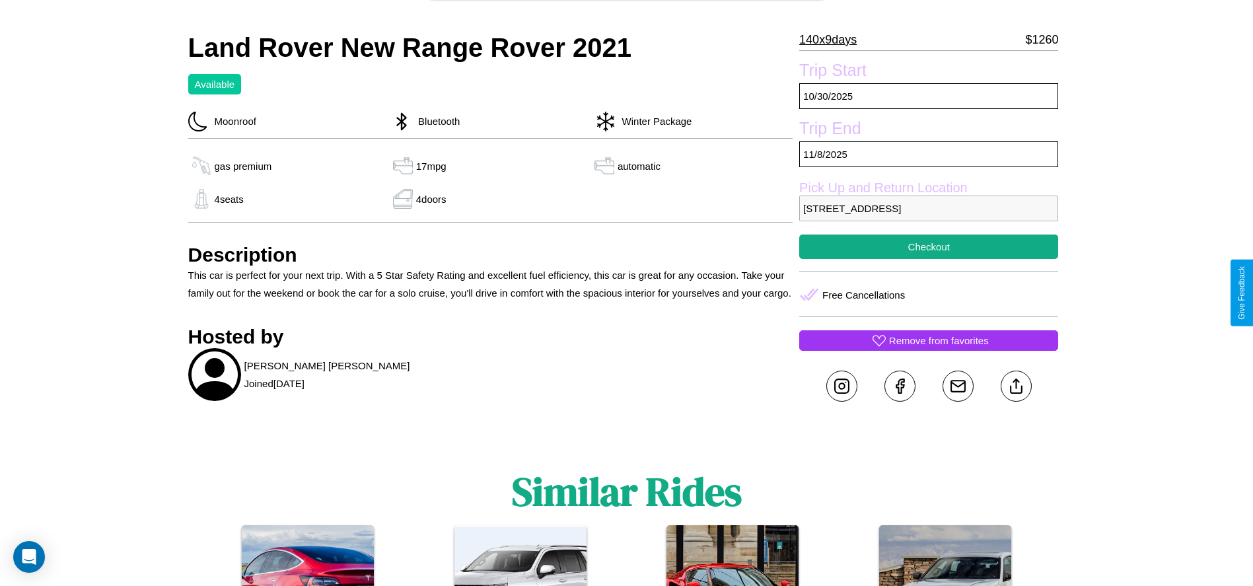
scroll to position [307, 0]
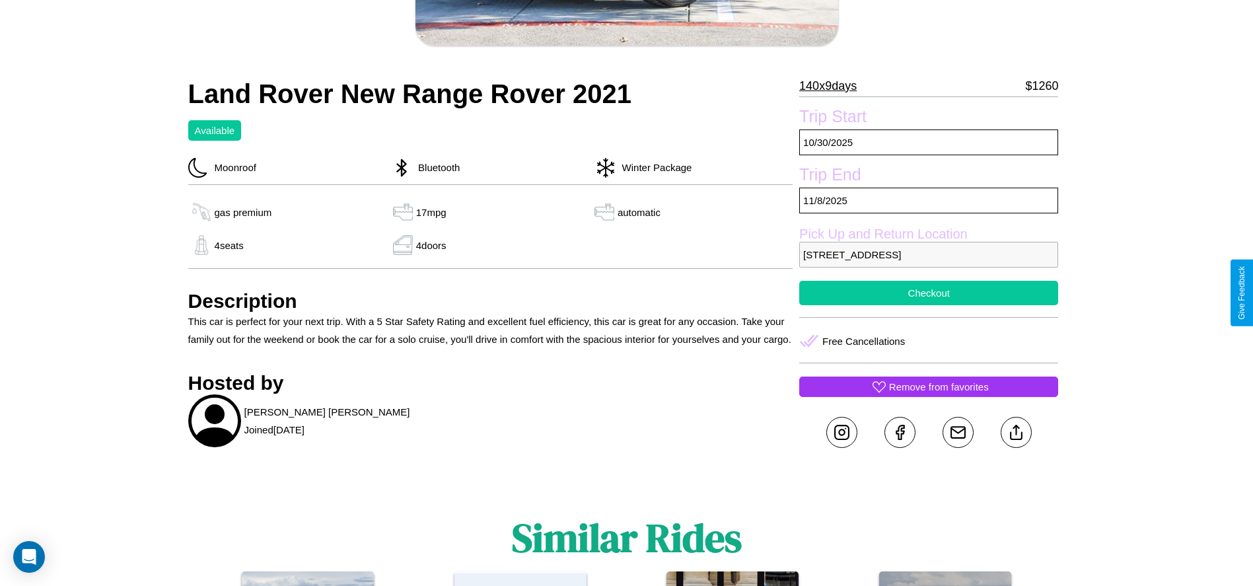
click at [929, 293] on button "Checkout" at bounding box center [928, 293] width 259 height 24
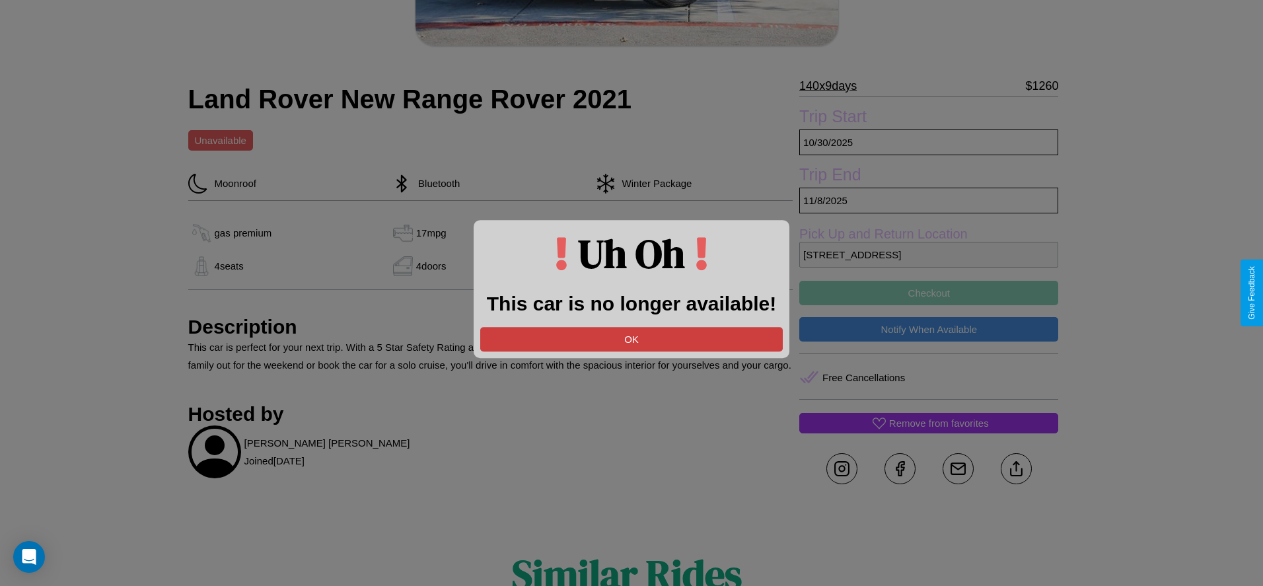
click at [632, 339] on button "OK" at bounding box center [631, 339] width 303 height 24
